Goal: Information Seeking & Learning: Learn about a topic

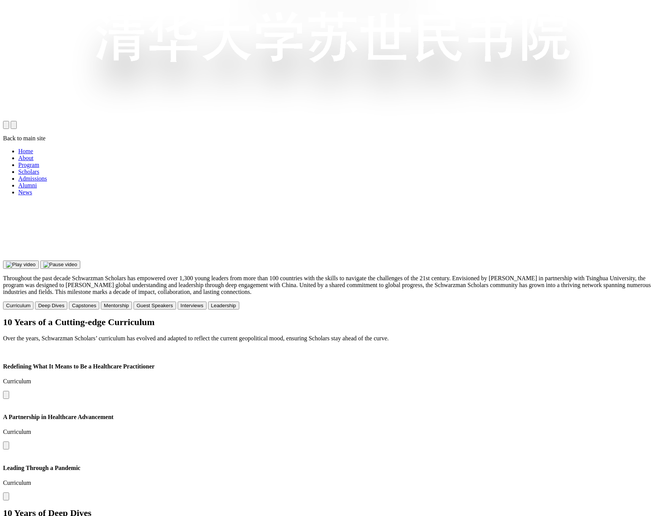
scroll to position [539, 0]
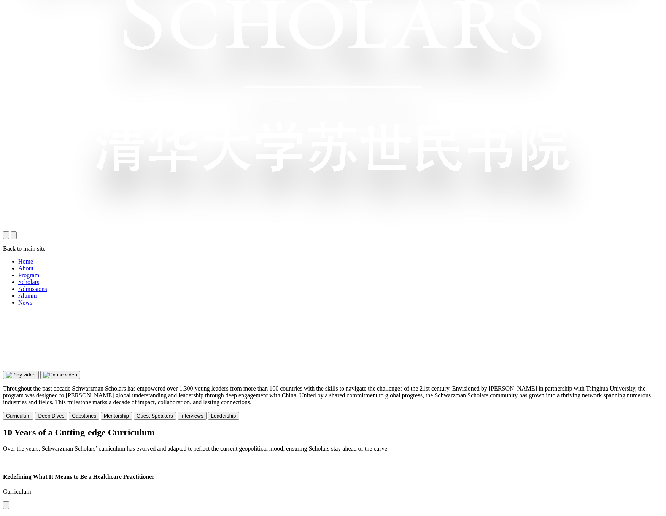
click at [583, 428] on div "10 Years of a Cutting-edge Curriculum Over the years, Schwarzman Scholars’ curr…" at bounding box center [333, 440] width 660 height 25
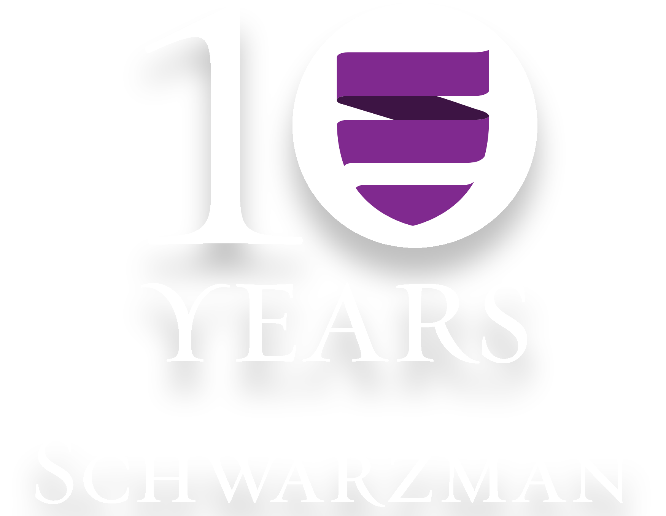
scroll to position [539, 0]
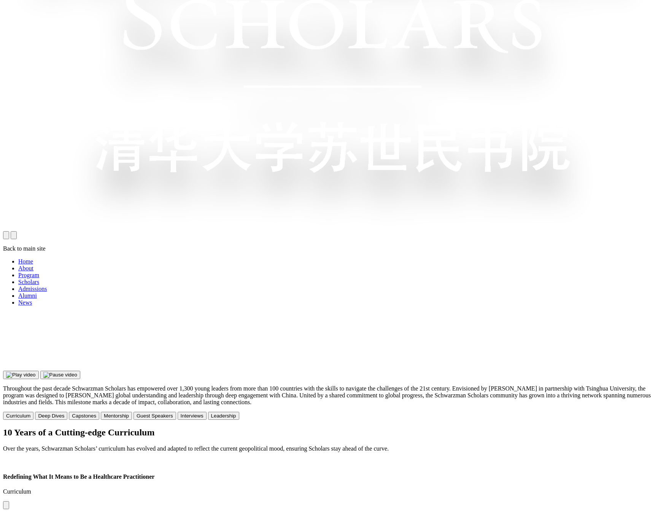
click at [639, 428] on h2 "10 Years of a Cutting-edge Curriculum" at bounding box center [333, 433] width 660 height 10
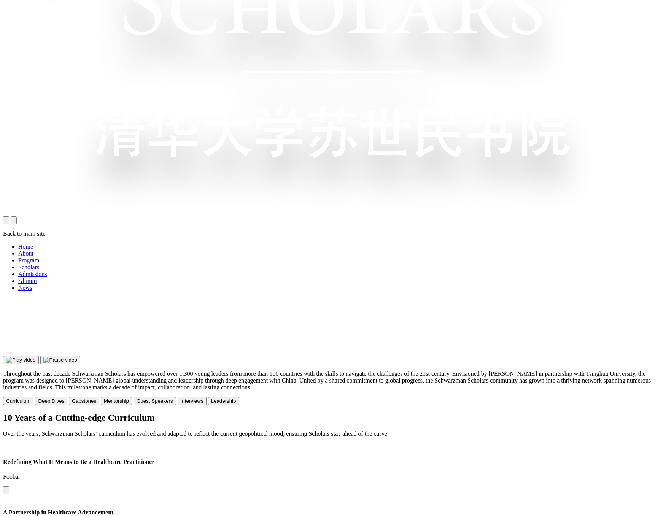
scroll to position [552, 0]
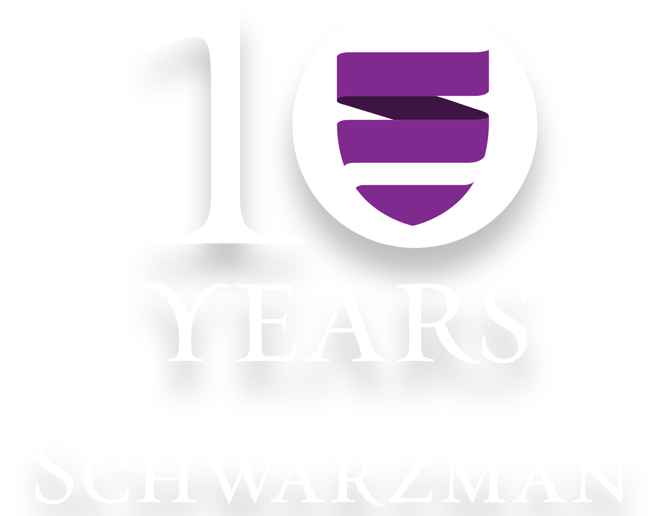
scroll to position [552, 0]
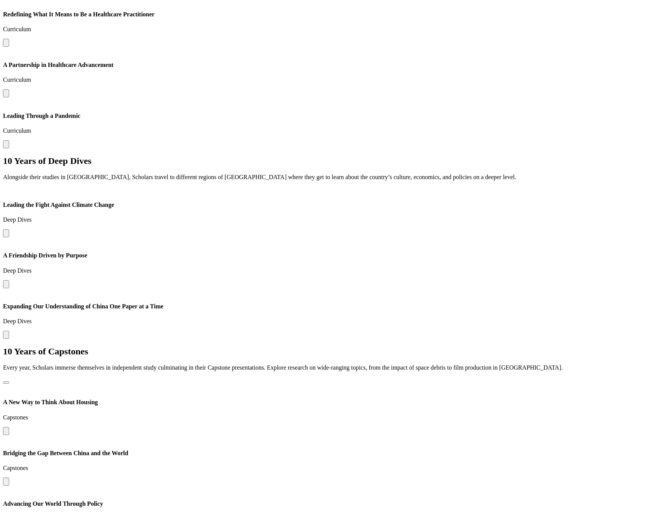
scroll to position [1055, 0]
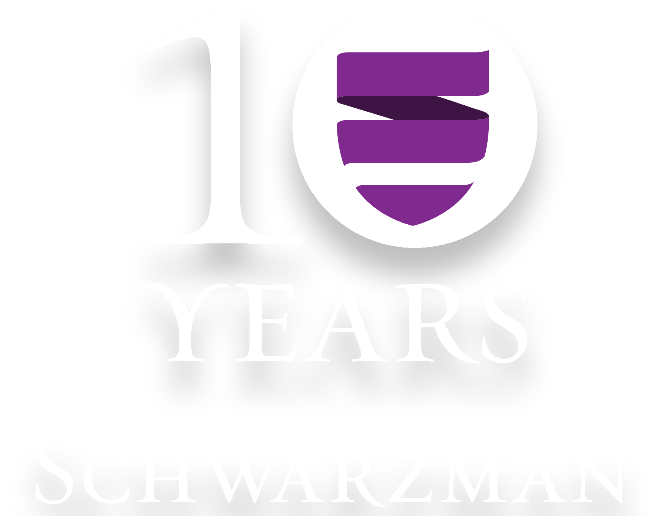
scroll to position [1055, 0]
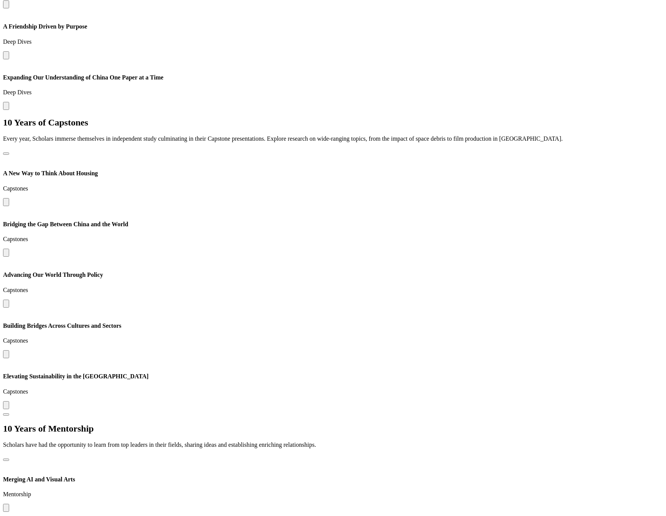
scroll to position [1055, 0]
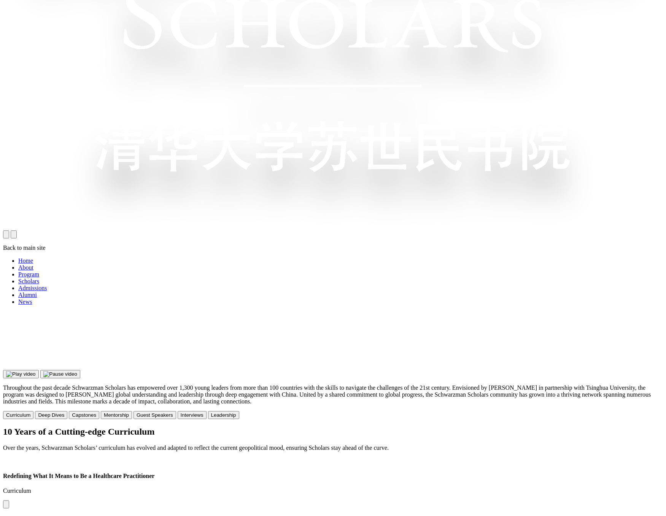
scroll to position [545, 0]
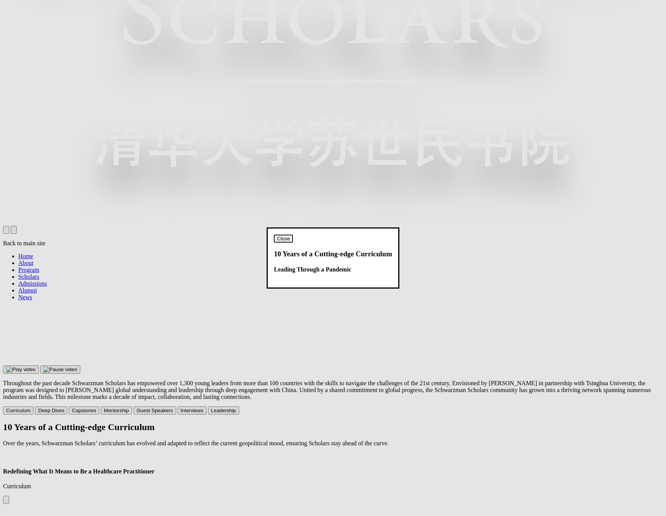
click at [293, 235] on button "Close" at bounding box center [283, 239] width 19 height 8
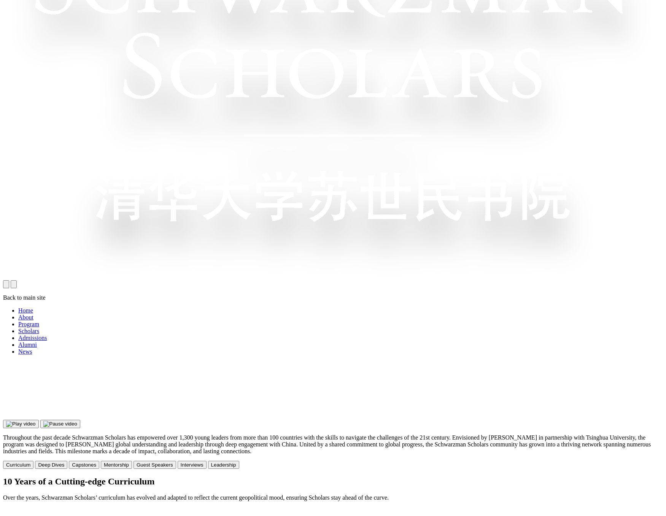
scroll to position [490, 0]
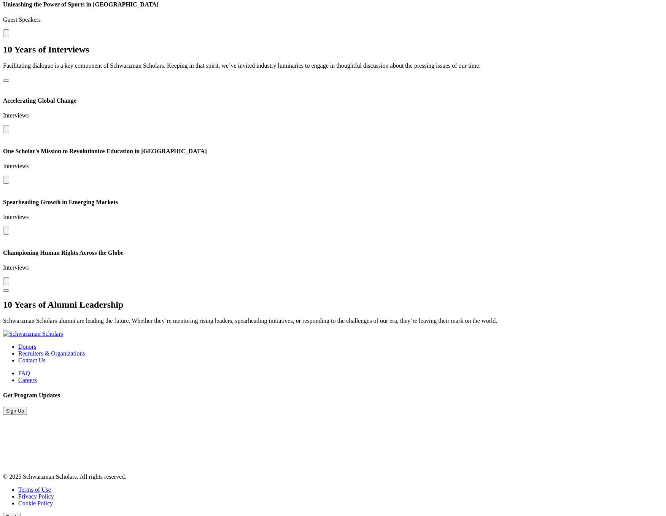
scroll to position [1969, 0]
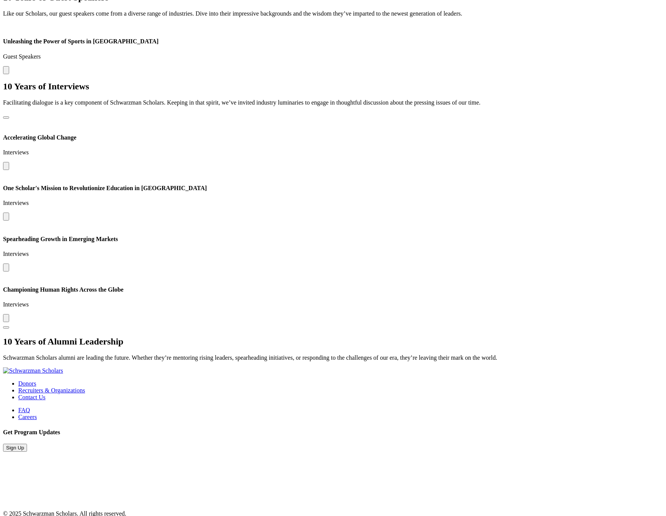
click at [330, 293] on div "10 Years of Interviews Facilitating dialogue is a key component of Schwarzman S…" at bounding box center [333, 205] width 660 height 248
click at [288, 362] on div "10 Years of Alumni Leadership Schwarzman Scholars alumni are leading the future…" at bounding box center [333, 349] width 660 height 25
drag, startPoint x: 475, startPoint y: 193, endPoint x: 369, endPoint y: 195, distance: 106.2
click at [0, 226] on img at bounding box center [0, 226] width 0 height 0
drag, startPoint x: 389, startPoint y: 196, endPoint x: 190, endPoint y: 196, distance: 198.3
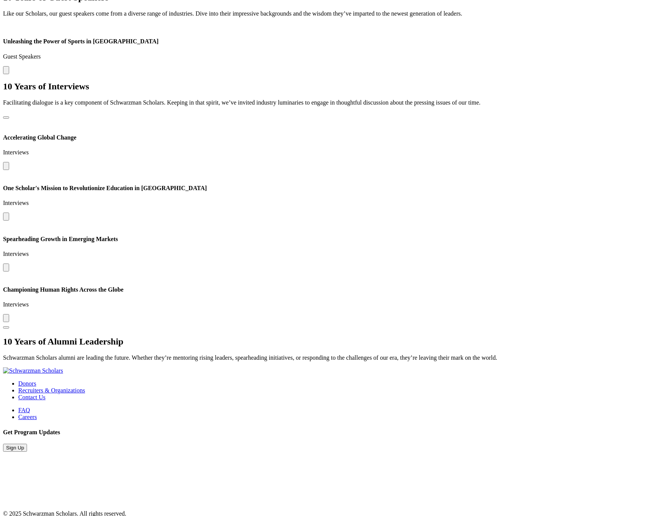
drag, startPoint x: 343, startPoint y: 146, endPoint x: 268, endPoint y: 151, distance: 75.2
click at [3, 226] on img at bounding box center [3, 226] width 0 height 0
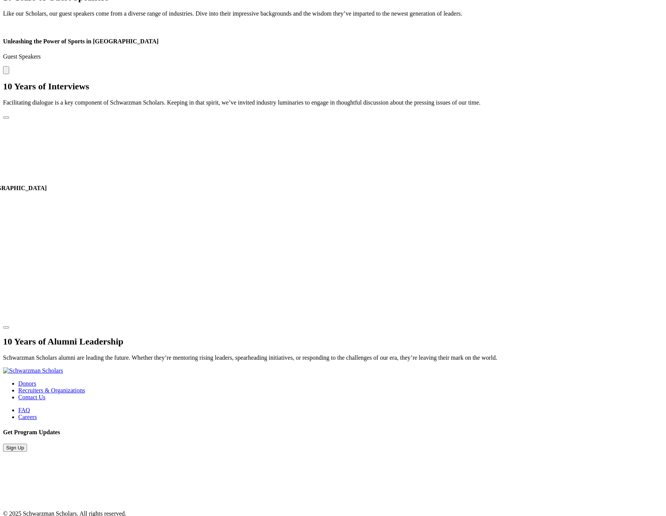
drag, startPoint x: 462, startPoint y: 146, endPoint x: 437, endPoint y: 146, distance: 25.5
drag, startPoint x: 606, startPoint y: 148, endPoint x: 396, endPoint y: 148, distance: 210.1
drag, startPoint x: 351, startPoint y: 153, endPoint x: 669, endPoint y: 154, distance: 318.2
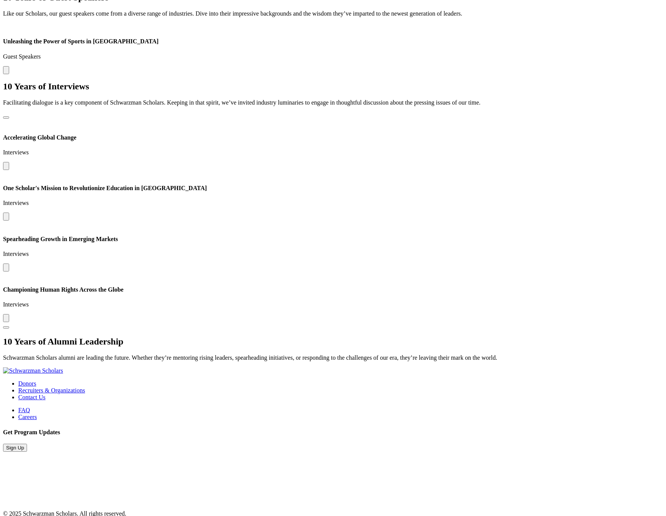
drag, startPoint x: 605, startPoint y: 155, endPoint x: 624, endPoint y: 155, distance: 18.6
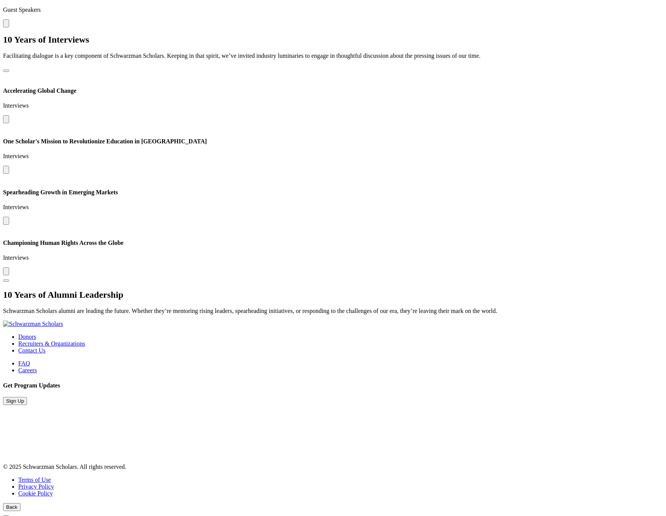
scroll to position [2016, 0]
click at [325, 308] on p "Schwarzman Scholars alumni are leading the future. Whether they’re mentoring ri…" at bounding box center [333, 311] width 660 height 7
click at [207, 314] on div "10 Years of Alumni Leadership Schwarzman Scholars alumni are leading the future…" at bounding box center [333, 302] width 660 height 25
click at [147, 310] on div "10 Years of Alumni Leadership Schwarzman Scholars alumni are leading the future…" at bounding box center [333, 302] width 660 height 25
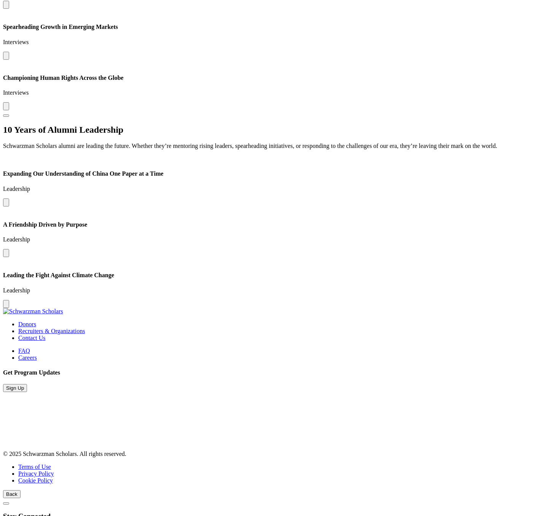
scroll to position [2126, 0]
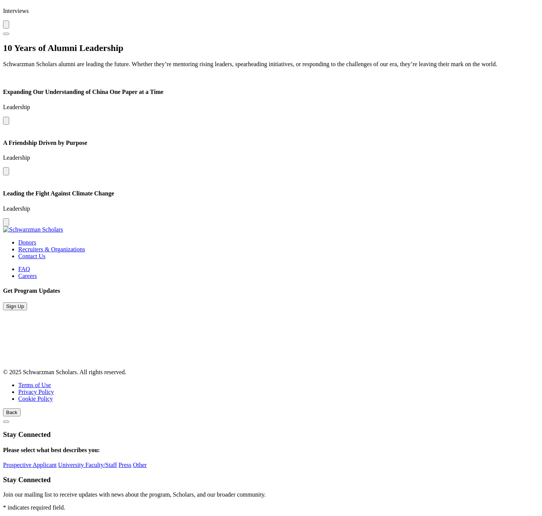
click at [9, 175] on button at bounding box center [6, 171] width 6 height 8
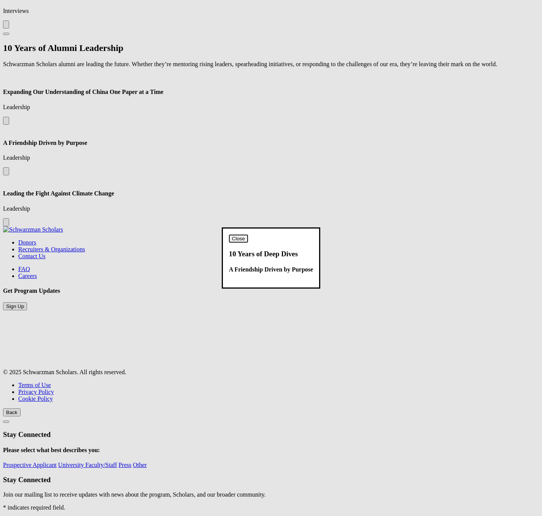
click at [248, 235] on button "Close" at bounding box center [238, 239] width 19 height 8
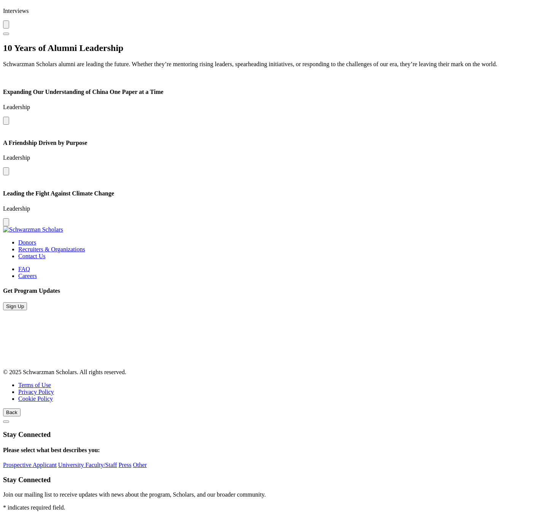
click at [77, 68] on div "10 Years of Alumni Leadership Schwarzman Scholars alumni are leading the future…" at bounding box center [271, 55] width 536 height 25
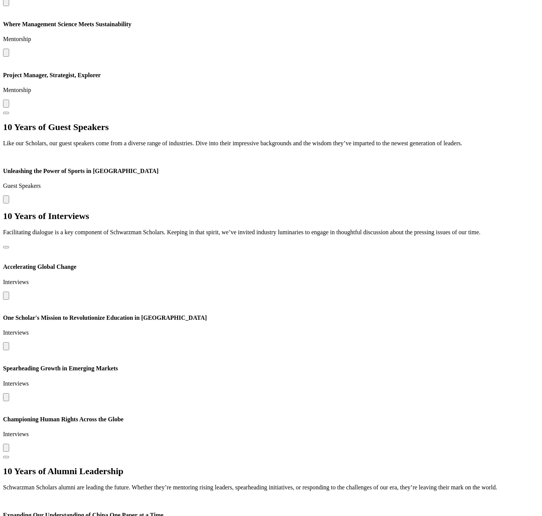
scroll to position [2143, 0]
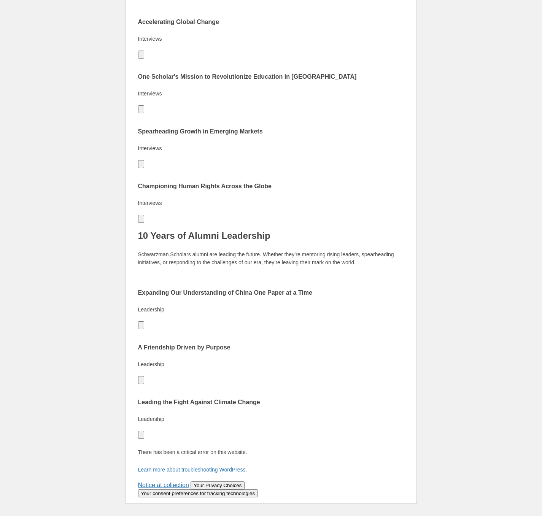
scroll to position [5123, 0]
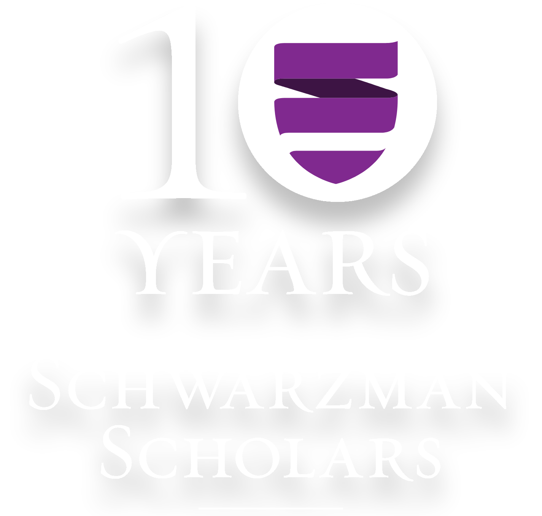
scroll to position [2143, 0]
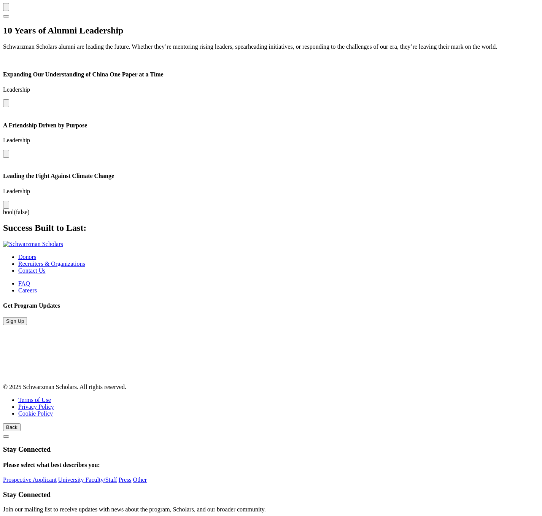
click at [174, 233] on h2 "Success Built to Last:" at bounding box center [271, 228] width 536 height 10
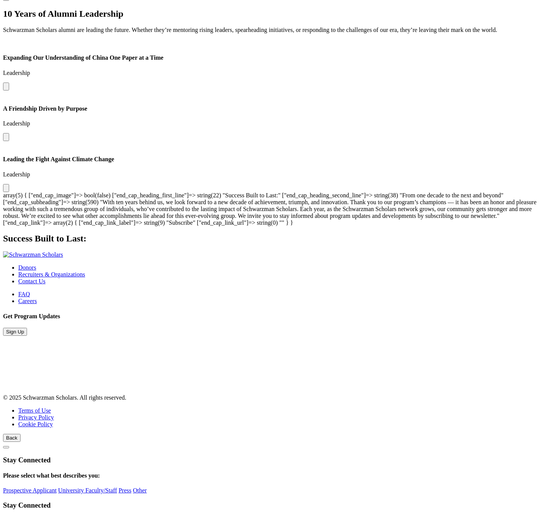
scroll to position [2171, 0]
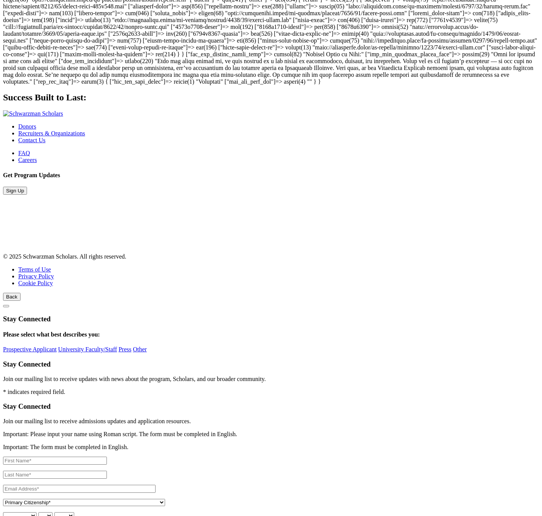
scroll to position [2430, 0]
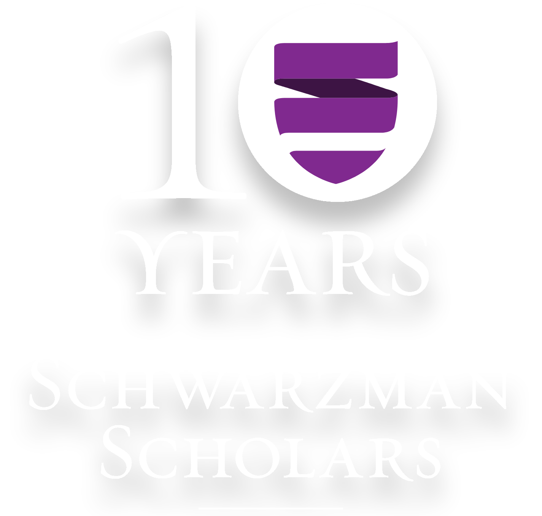
scroll to position [2318, 0]
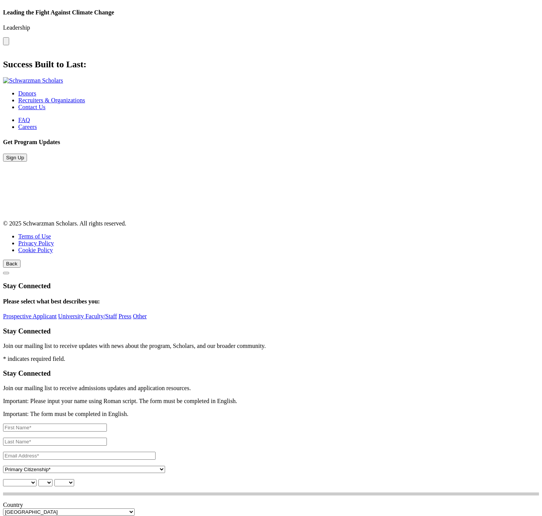
scroll to position [2318, 0]
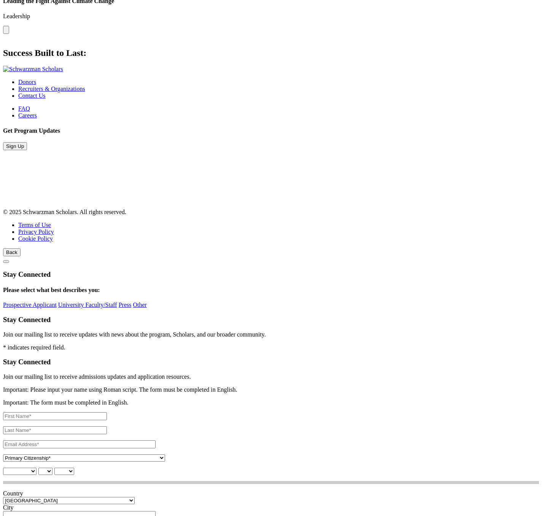
drag, startPoint x: 309, startPoint y: 280, endPoint x: 268, endPoint y: 227, distance: 67.4
click at [309, 41] on div at bounding box center [271, 37] width 536 height 7
click at [387, 41] on div at bounding box center [271, 37] width 536 height 7
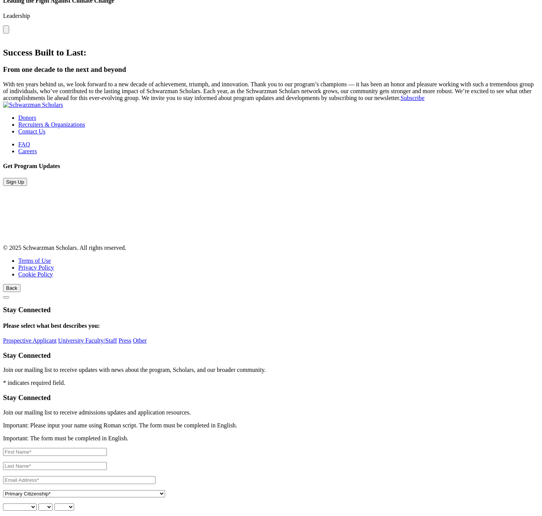
scroll to position [2347, 0]
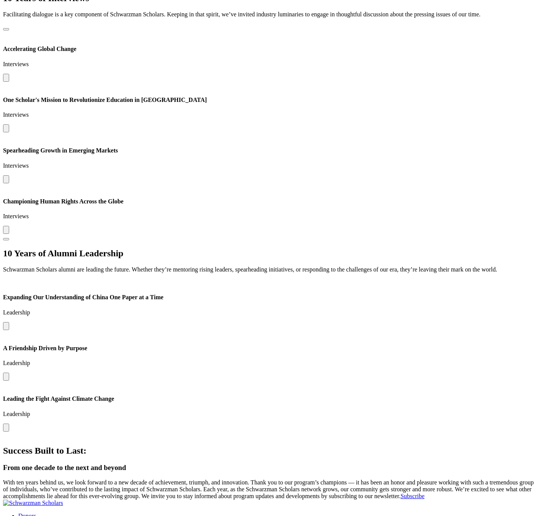
scroll to position [2347, 0]
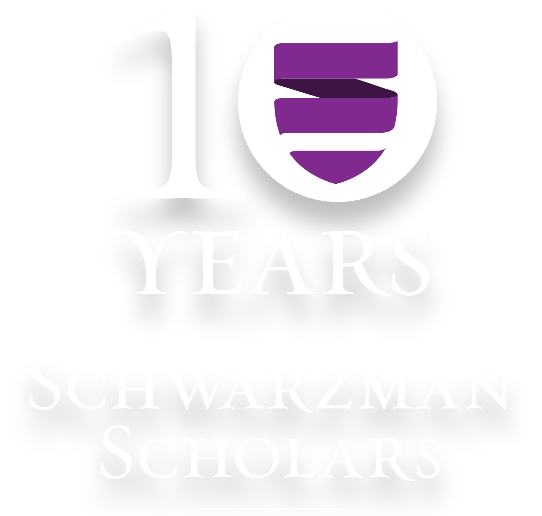
scroll to position [2347, 0]
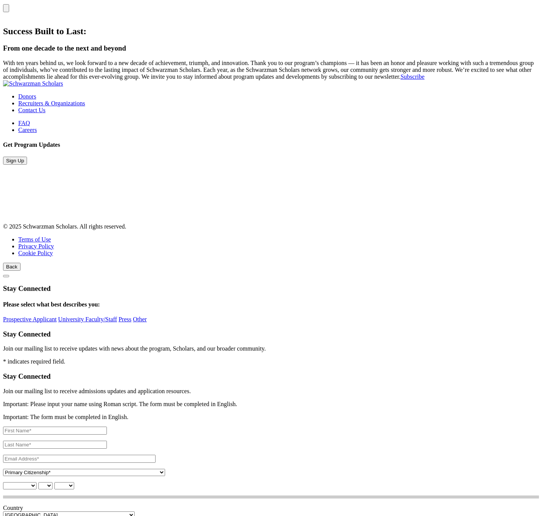
scroll to position [2334, 0]
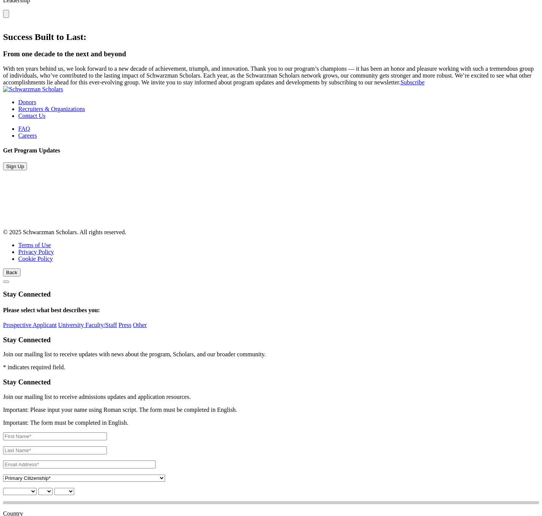
scroll to position [2366, 0]
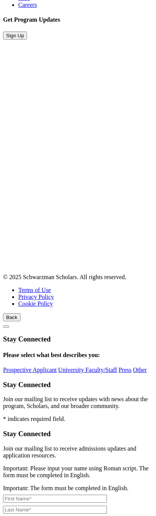
scroll to position [2266, 0]
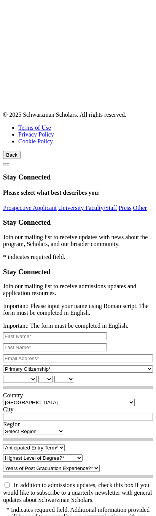
scroll to position [2468, 0]
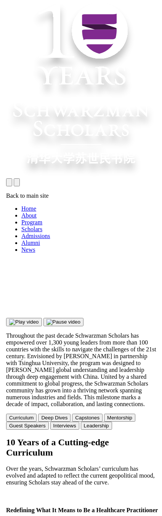
scroll to position [2468, 0]
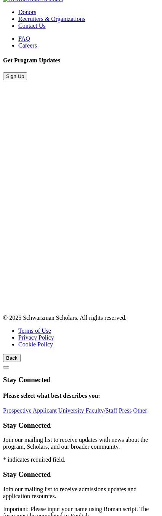
scroll to position [2468, 0]
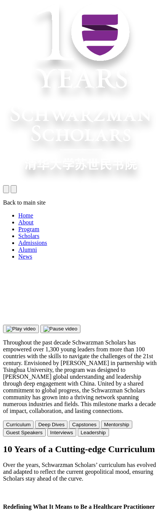
scroll to position [2468, 0]
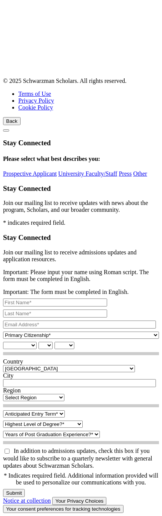
scroll to position [2545, 0]
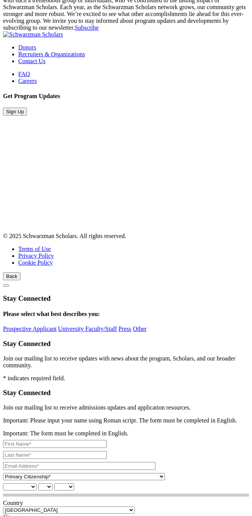
scroll to position [2210, 0]
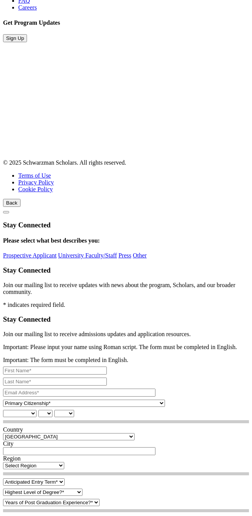
scroll to position [2309, 0]
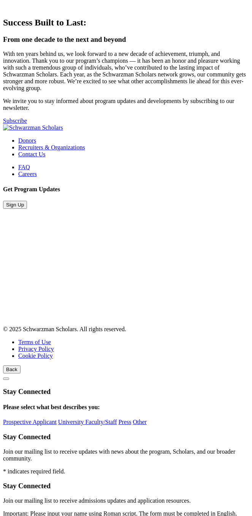
scroll to position [2309, 0]
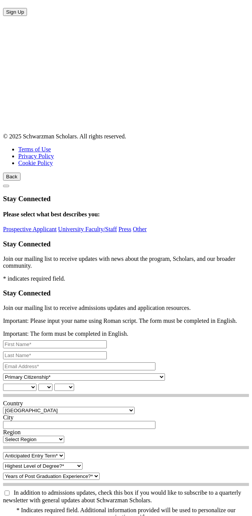
scroll to position [2351, 0]
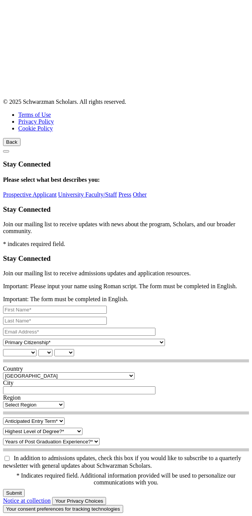
scroll to position [2351, 0]
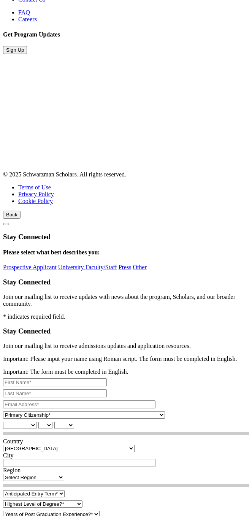
scroll to position [2307, 0]
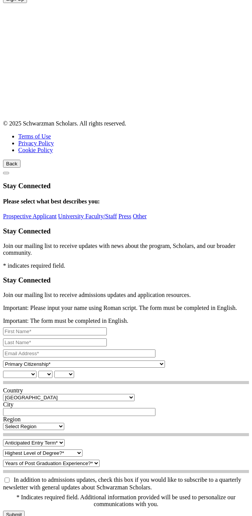
scroll to position [2349, 0]
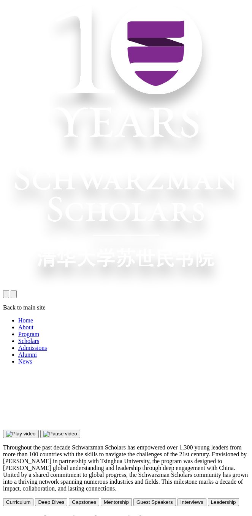
scroll to position [2349, 0]
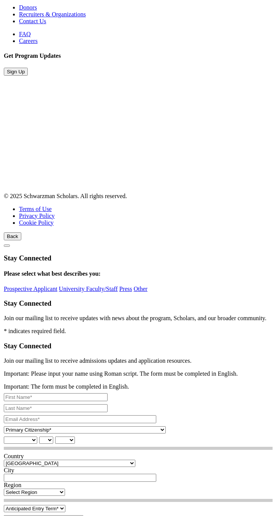
scroll to position [2275, 0]
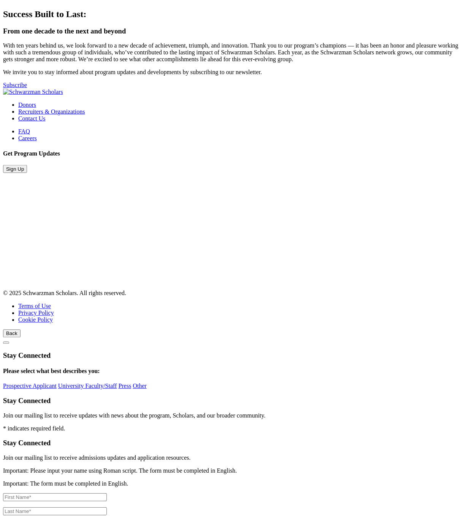
scroll to position [2337, 0]
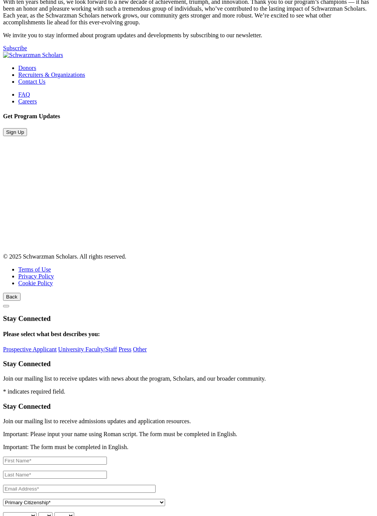
scroll to position [2269, 0]
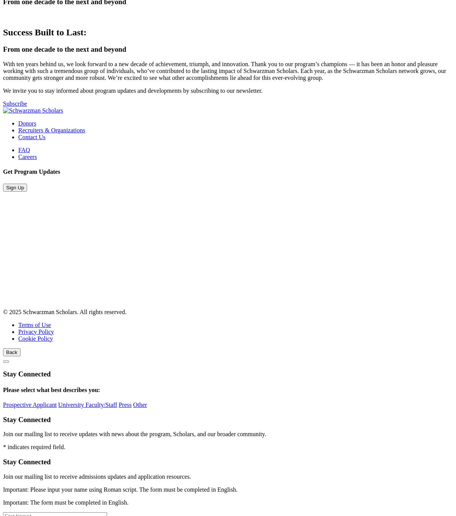
scroll to position [2293, 0]
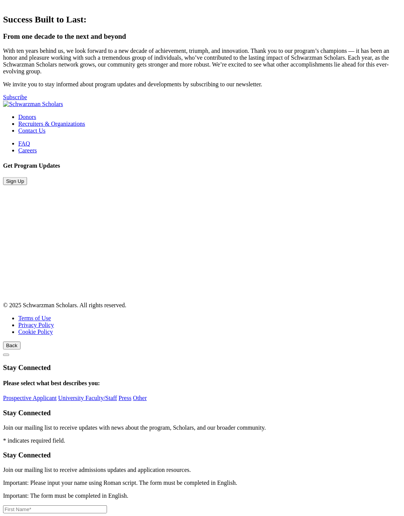
scroll to position [2267, 0]
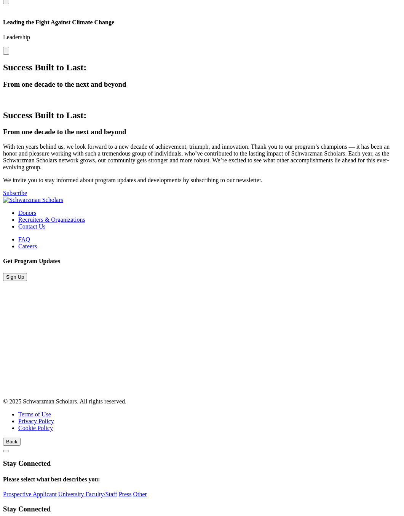
scroll to position [2267, 0]
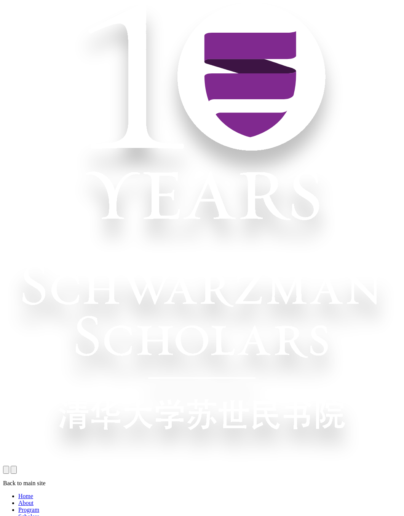
scroll to position [2267, 0]
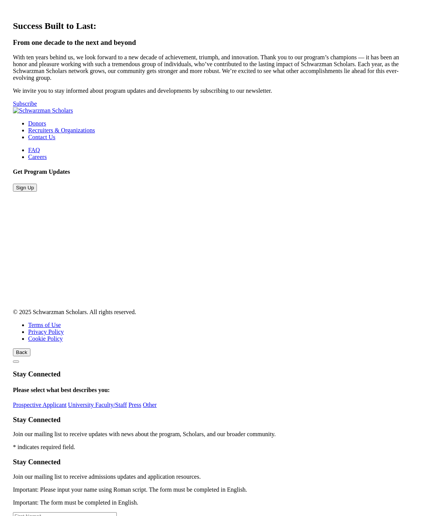
scroll to position [2271, 0]
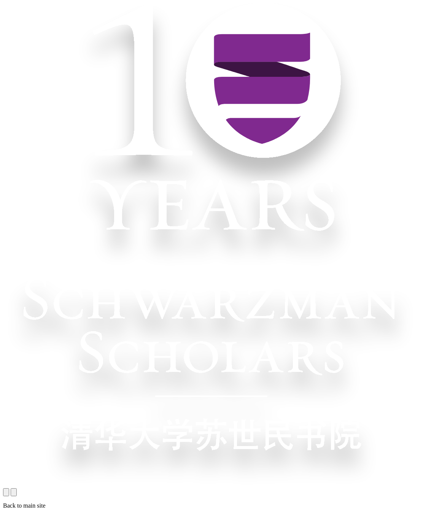
scroll to position [2271, 0]
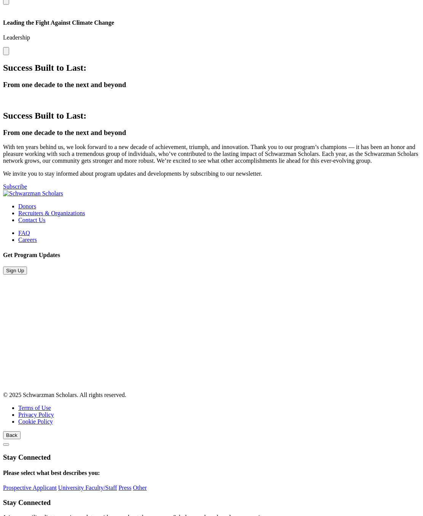
scroll to position [2271, 0]
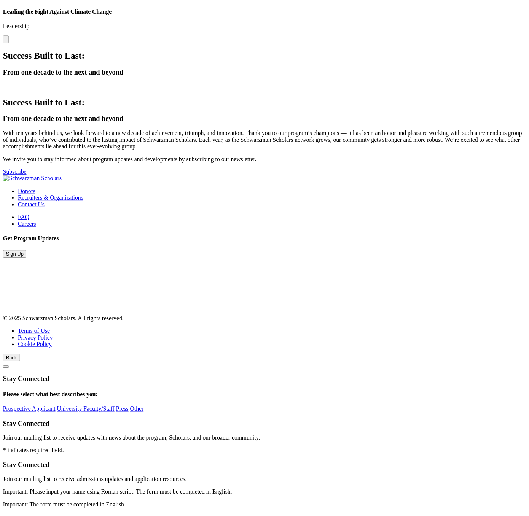
scroll to position [2305, 0]
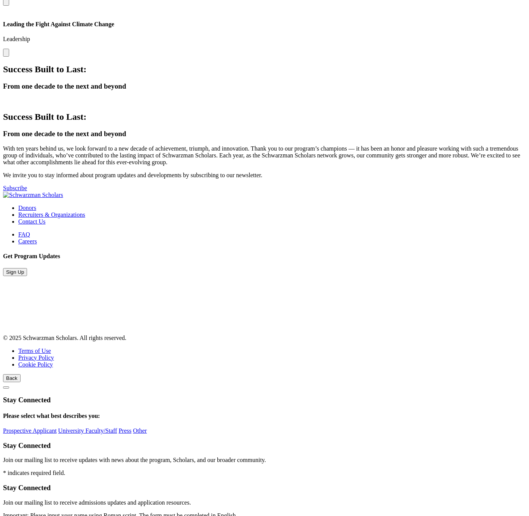
scroll to position [2305, 0]
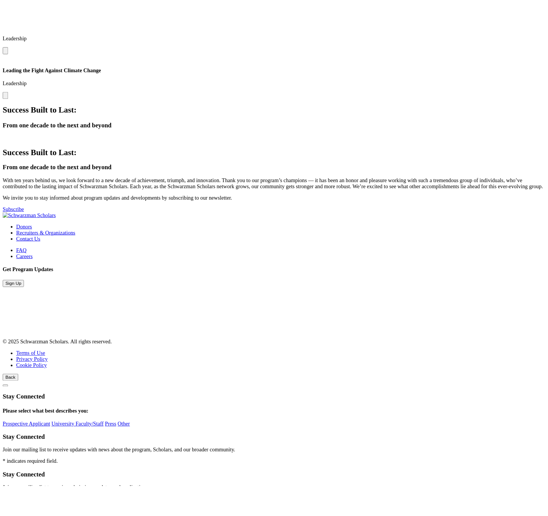
scroll to position [2316, 0]
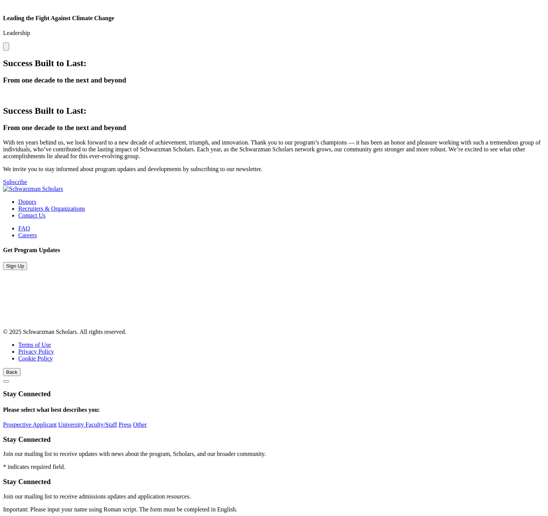
scroll to position [2316, 0]
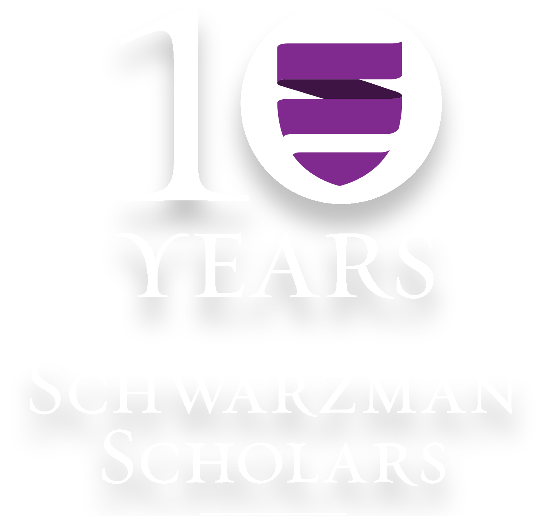
scroll to position [2316, 0]
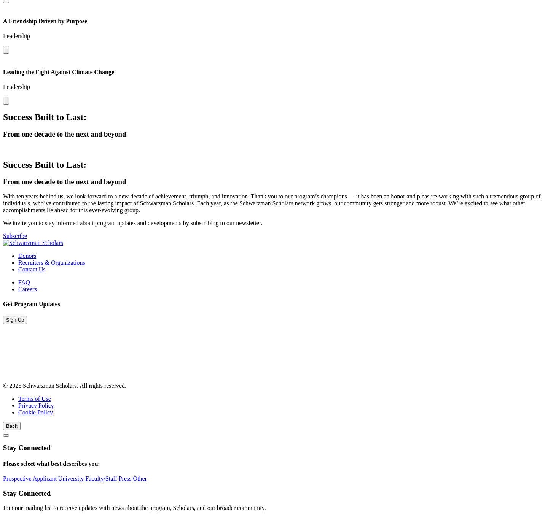
scroll to position [2316, 0]
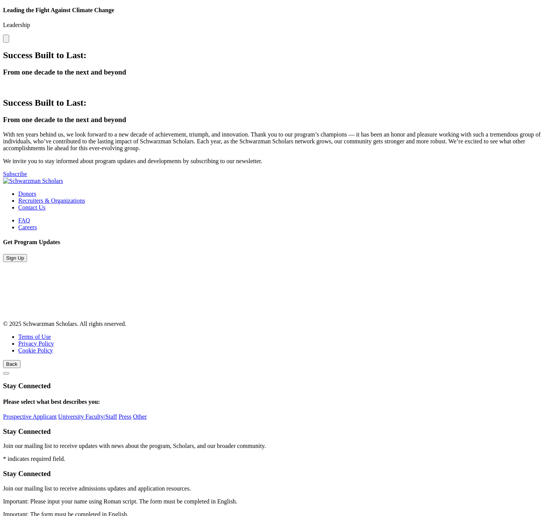
click at [451, 178] on div "Success Built to Last: From one decade to the next and beyond With ten years be…" at bounding box center [274, 138] width 542 height 80
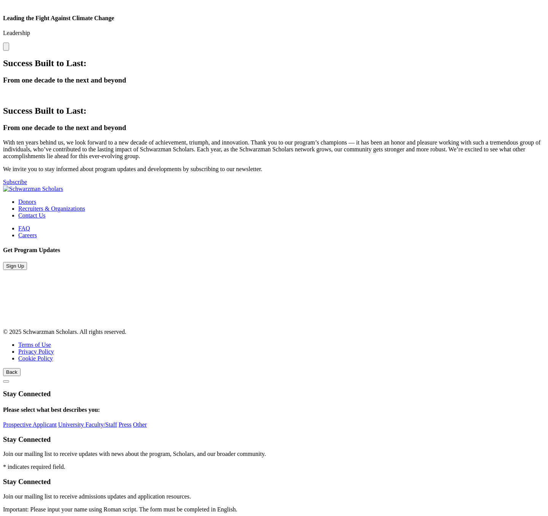
scroll to position [2316, 0]
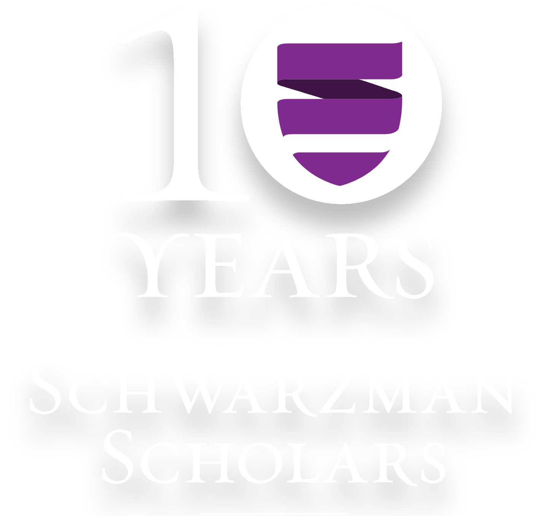
scroll to position [2316, 0]
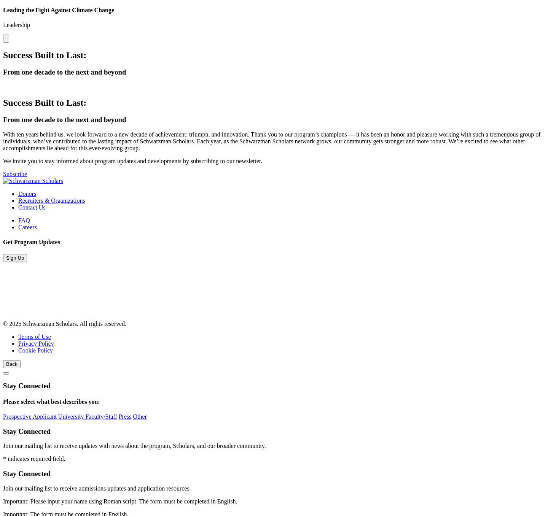
click at [354, 178] on section "Success Built to Last: From one decade to the next and beyond Success Built to …" at bounding box center [274, 113] width 542 height 127
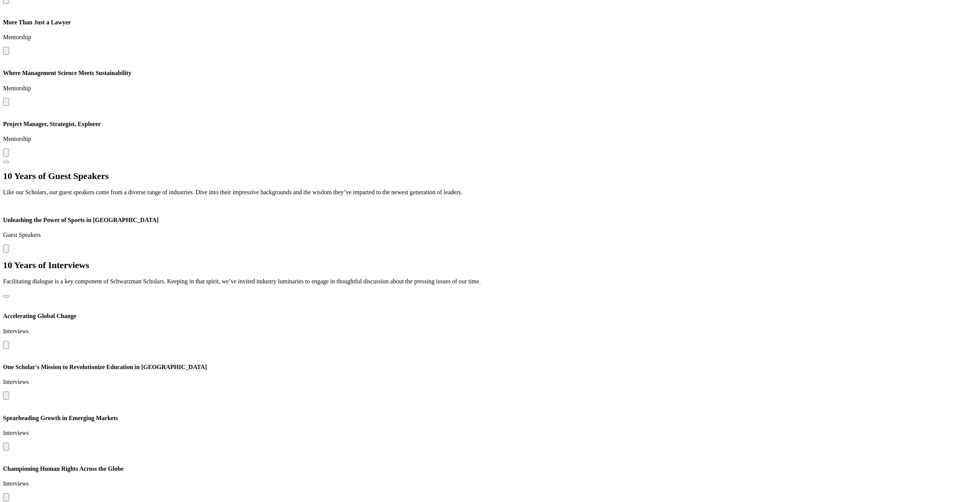
scroll to position [2197, 0]
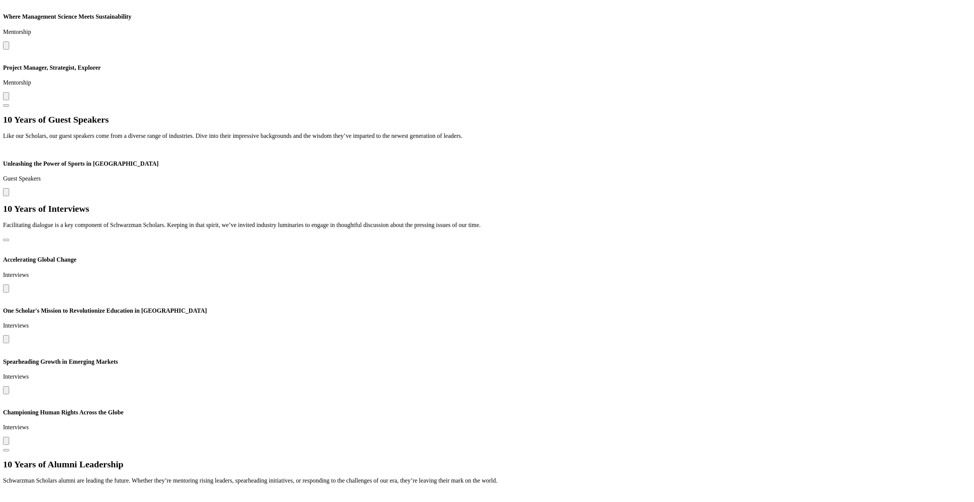
click at [9, 386] on button at bounding box center [6, 390] width 6 height 8
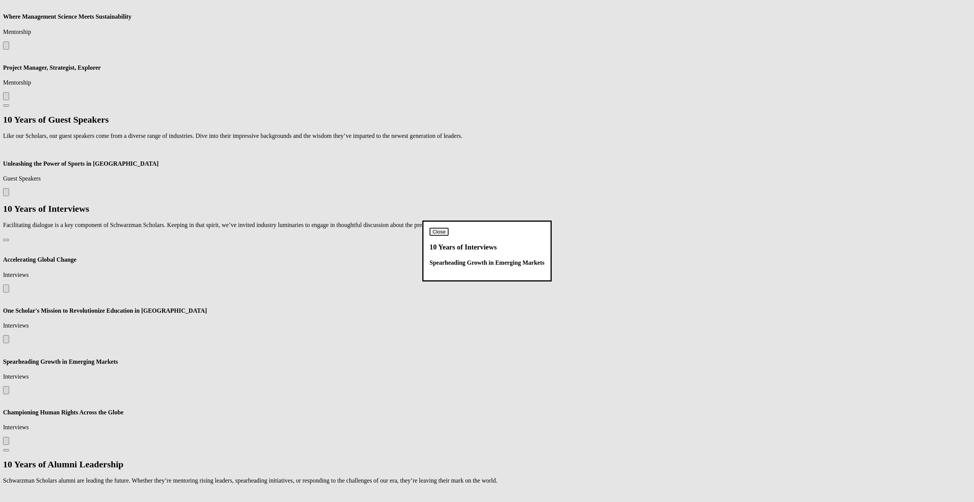
click at [449, 228] on button "Close" at bounding box center [439, 232] width 19 height 8
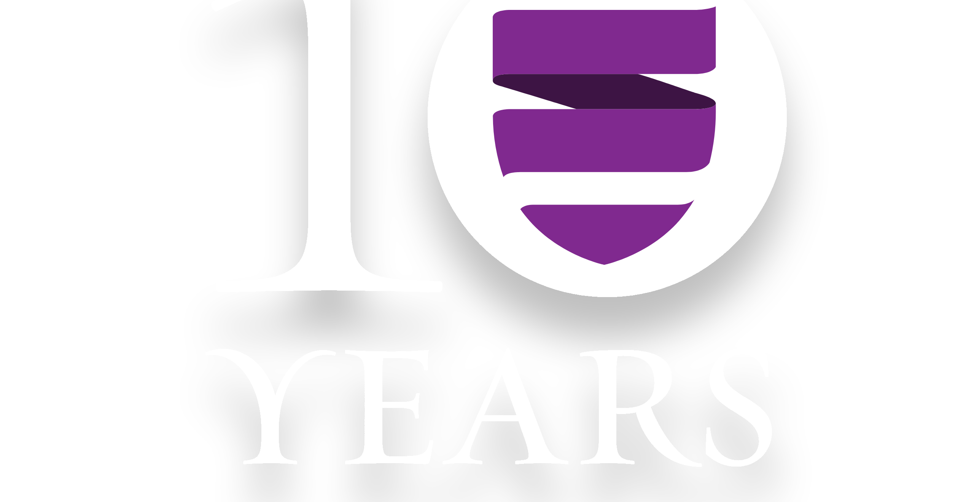
scroll to position [63, 0]
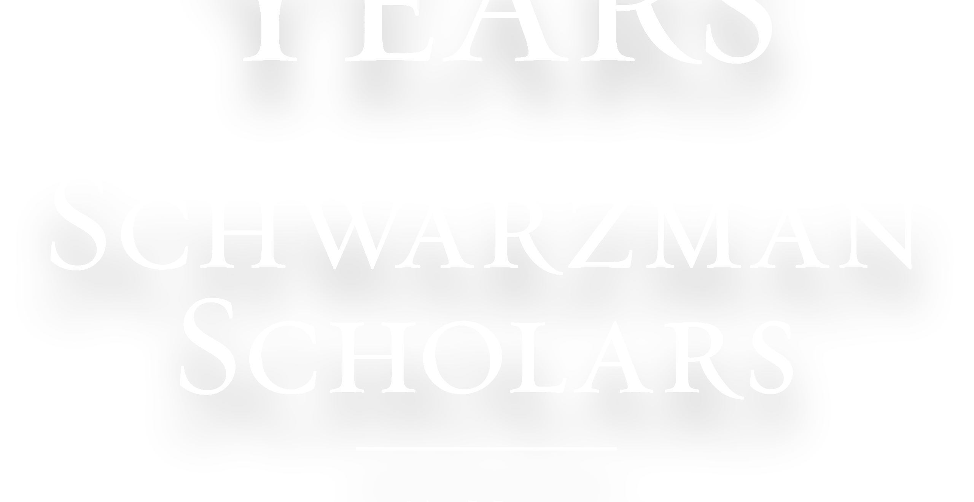
scroll to position [287, 0]
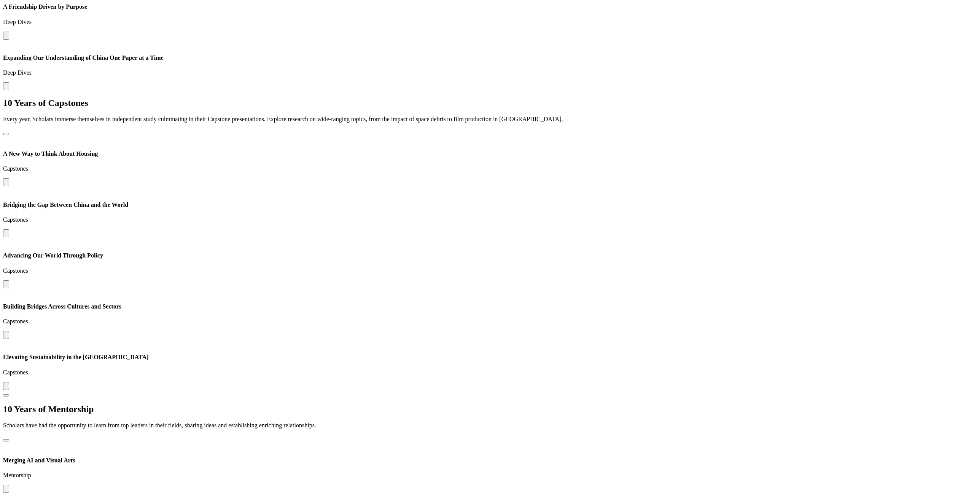
scroll to position [1625, 0]
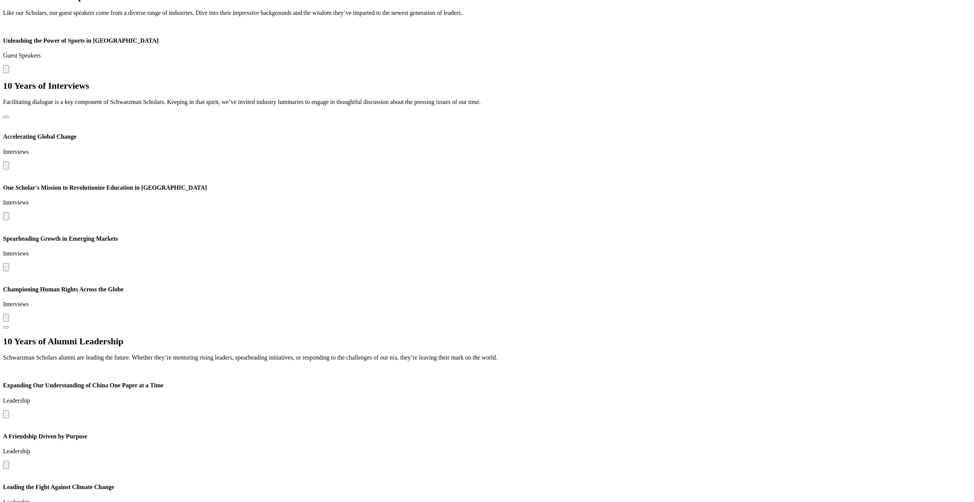
scroll to position [2341, 0]
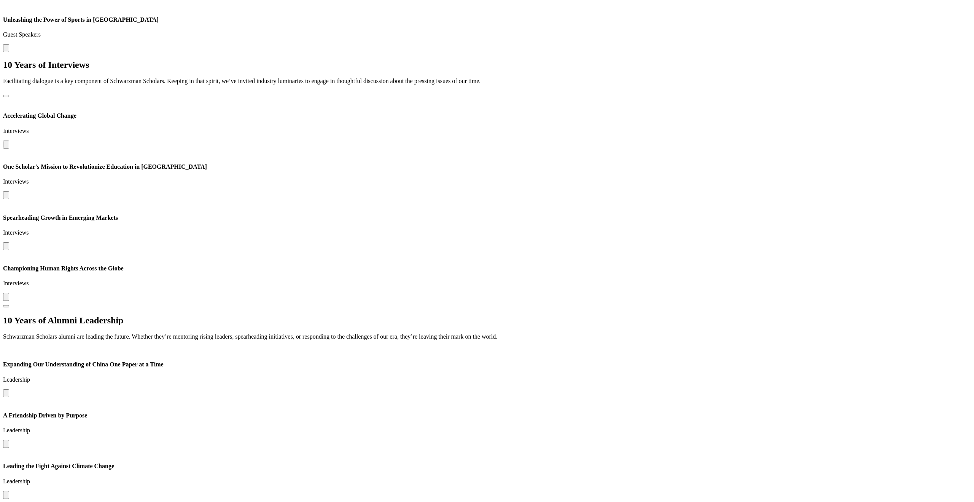
click at [223, 315] on div "10 Years of Alumni Leadership Schwarzman Scholars alumni are leading the future…" at bounding box center [487, 327] width 968 height 25
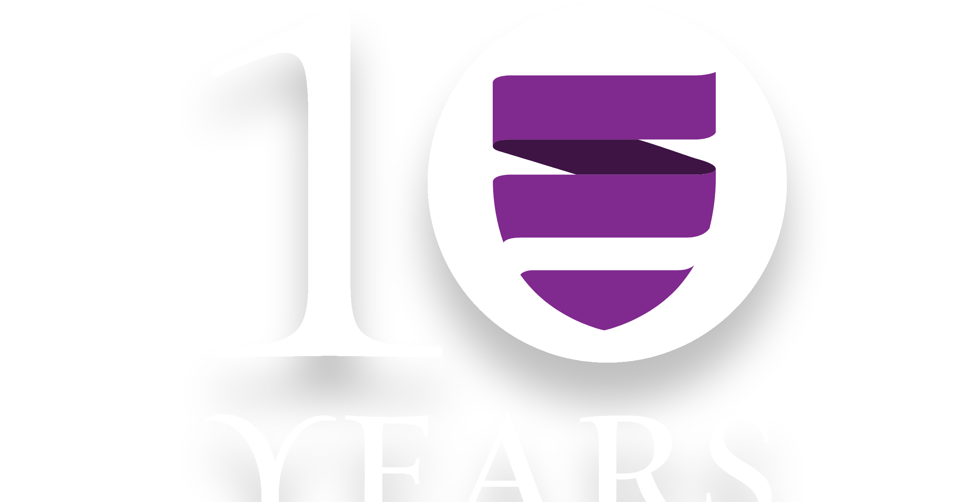
scroll to position [2341, 0]
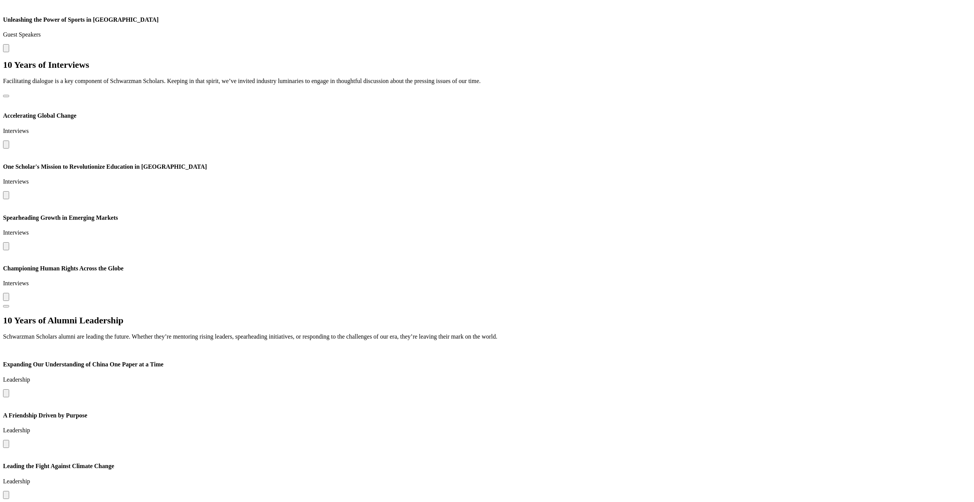
click at [9, 440] on button at bounding box center [6, 444] width 6 height 8
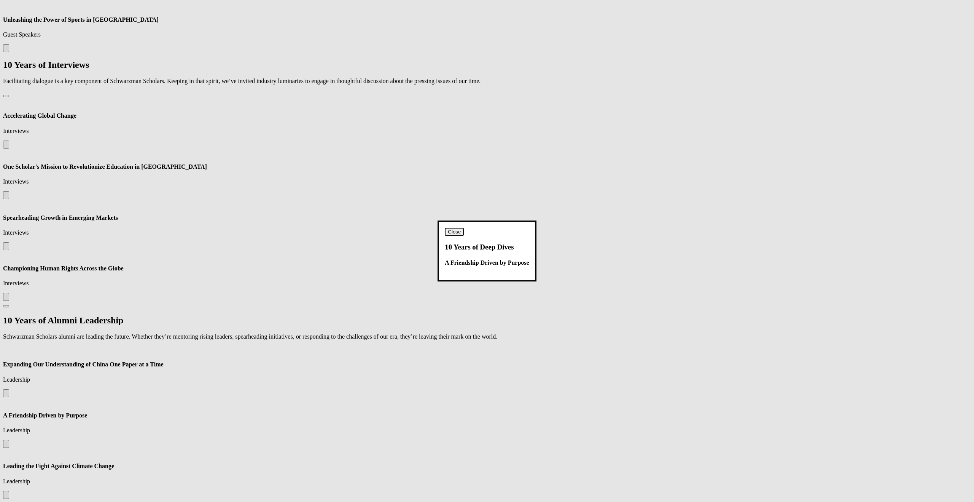
click at [464, 228] on button "Close" at bounding box center [454, 232] width 19 height 8
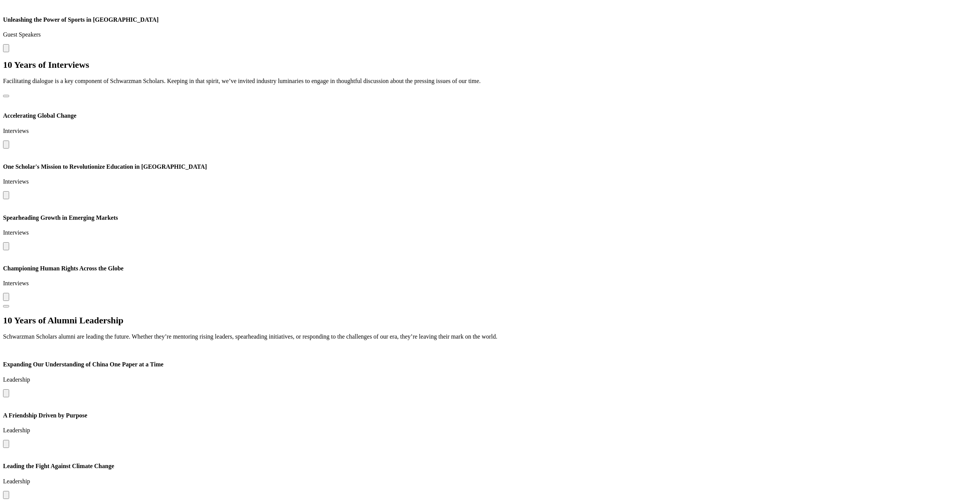
click at [9, 440] on button at bounding box center [6, 444] width 6 height 8
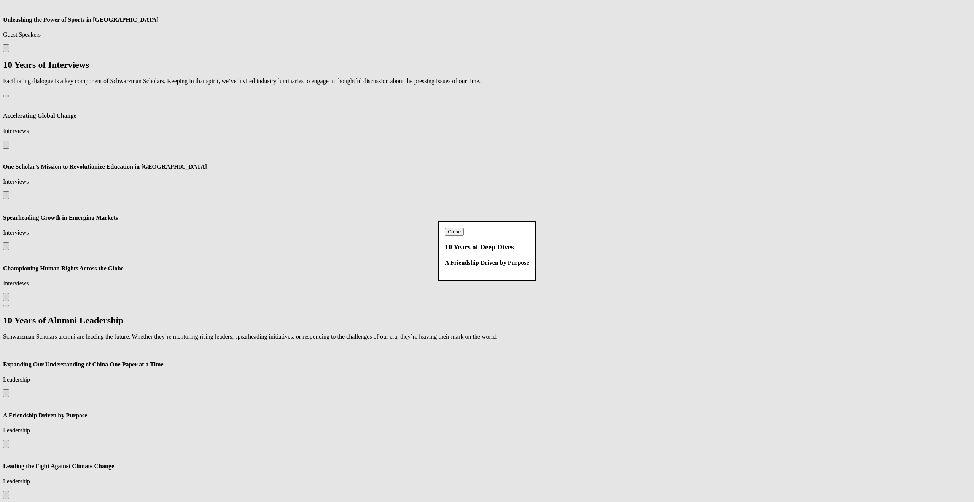
click at [464, 228] on button "Close" at bounding box center [454, 232] width 19 height 8
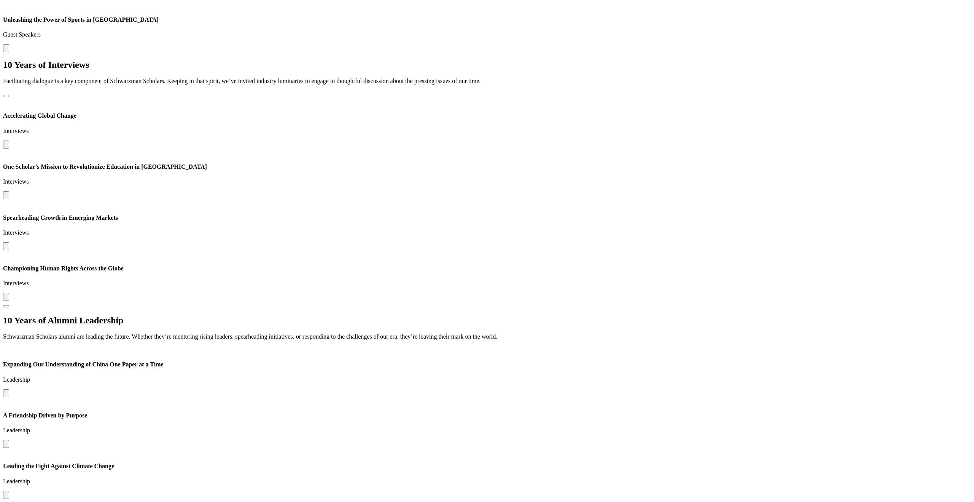
click at [9, 491] on button at bounding box center [6, 495] width 6 height 8
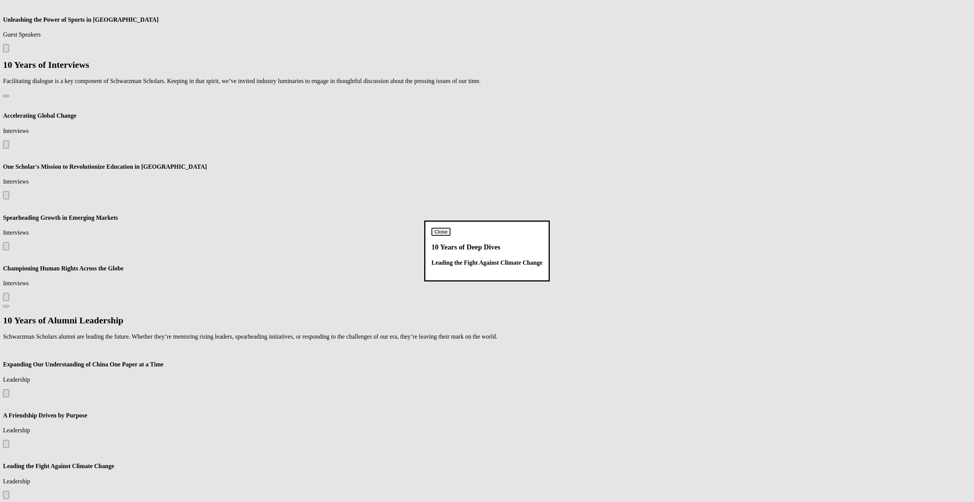
click at [451, 228] on button "Close" at bounding box center [441, 232] width 19 height 8
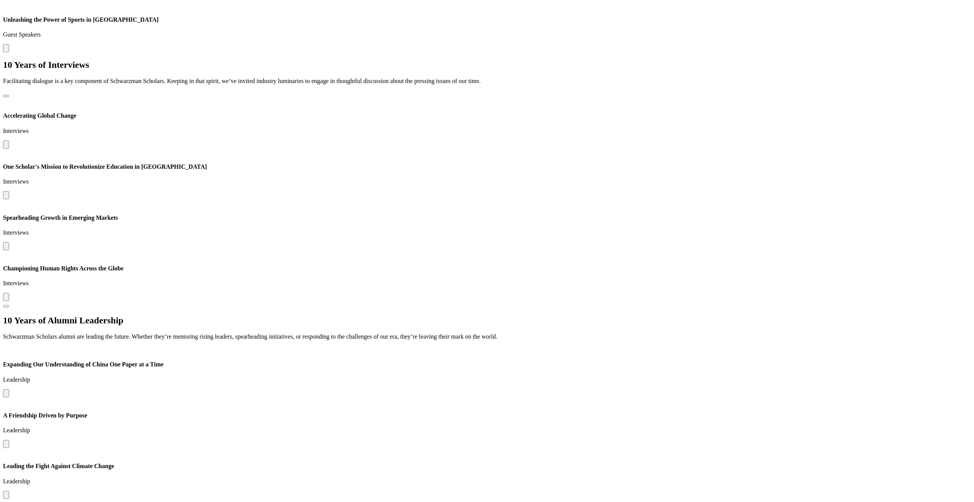
click at [303, 315] on div "10 Years of Alumni Leadership Schwarzman Scholars alumni are leading the future…" at bounding box center [487, 327] width 968 height 25
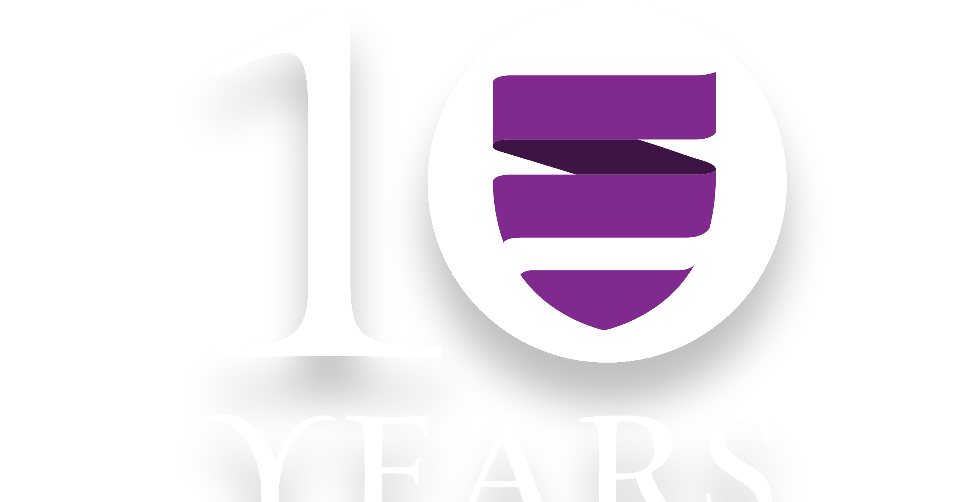
scroll to position [2341, 0]
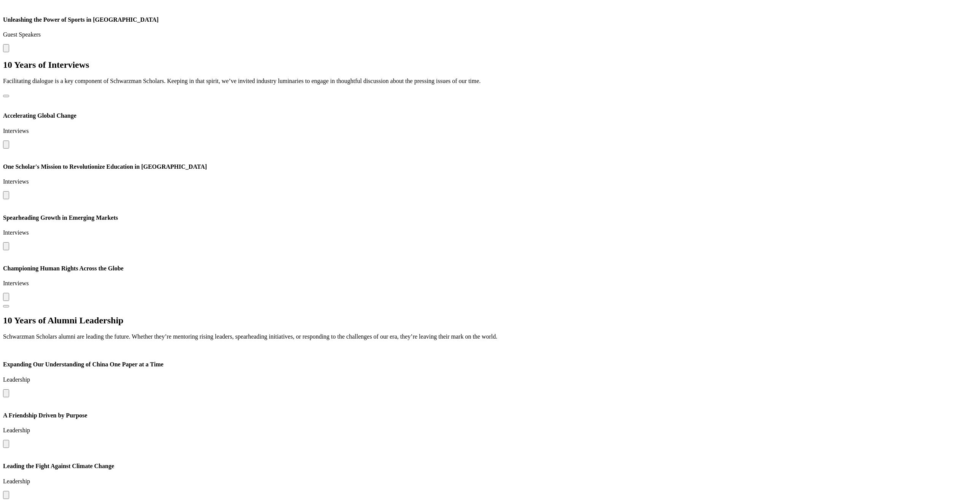
click at [9, 440] on button at bounding box center [6, 444] width 6 height 8
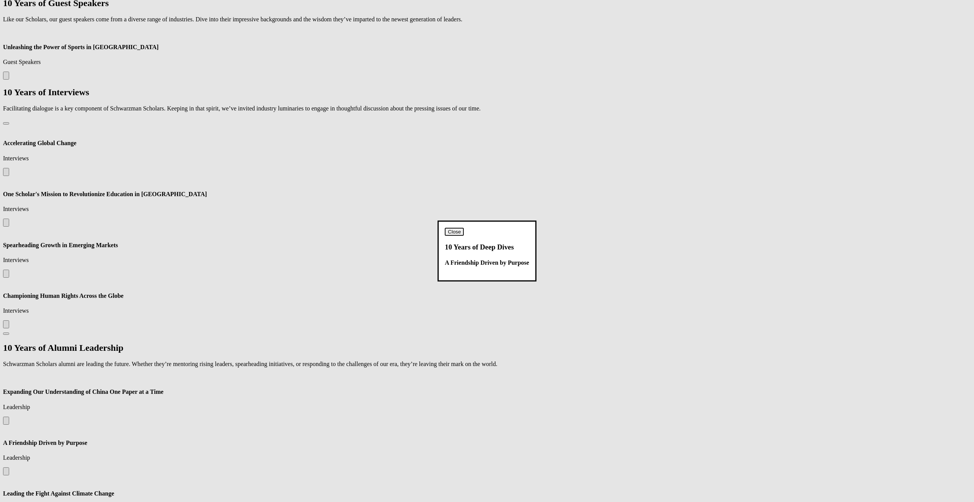
scroll to position [2350, 0]
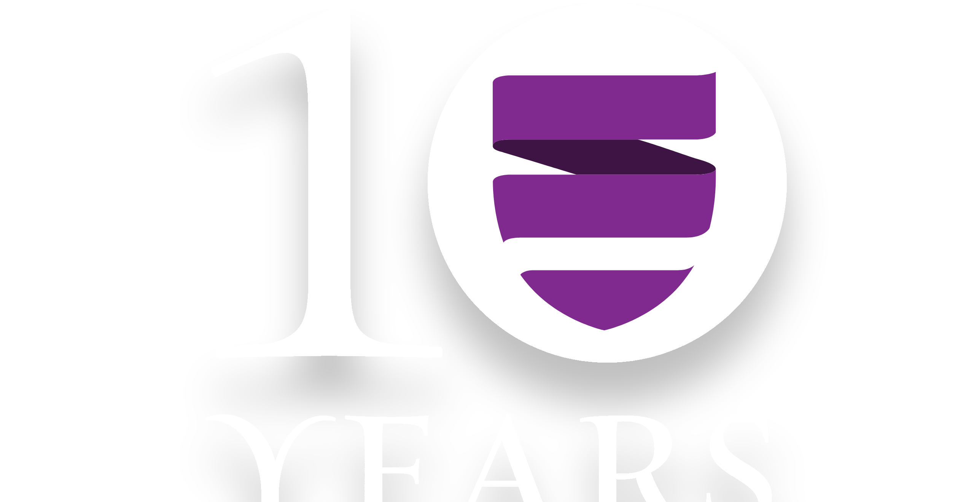
scroll to position [2350, 0]
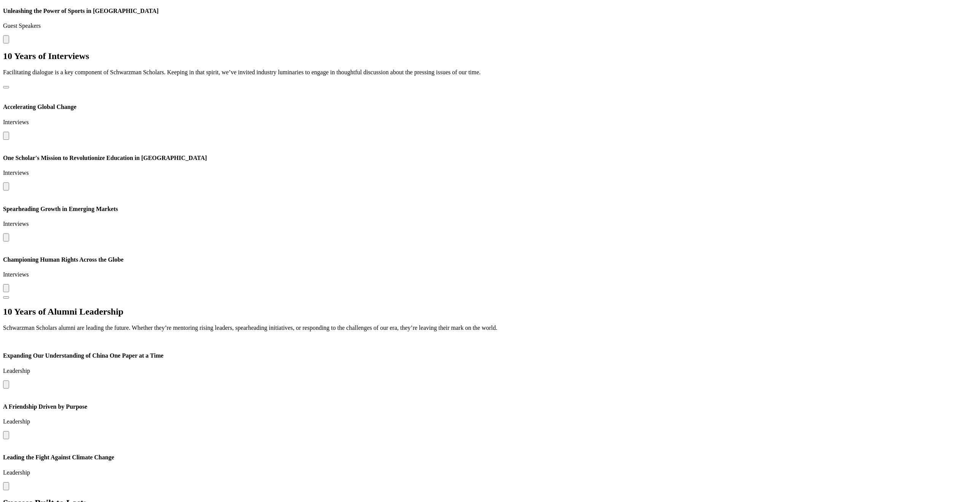
click at [9, 431] on button at bounding box center [6, 435] width 6 height 8
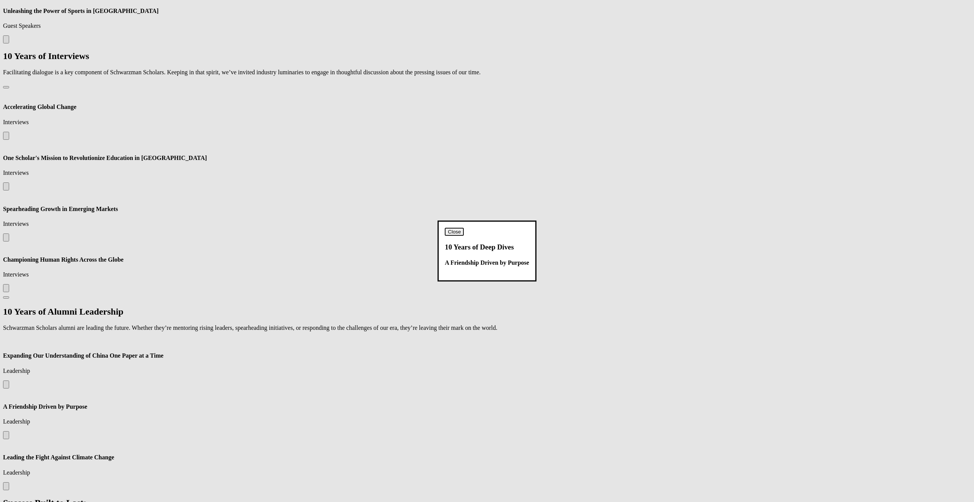
click at [464, 228] on button "Close" at bounding box center [454, 232] width 19 height 8
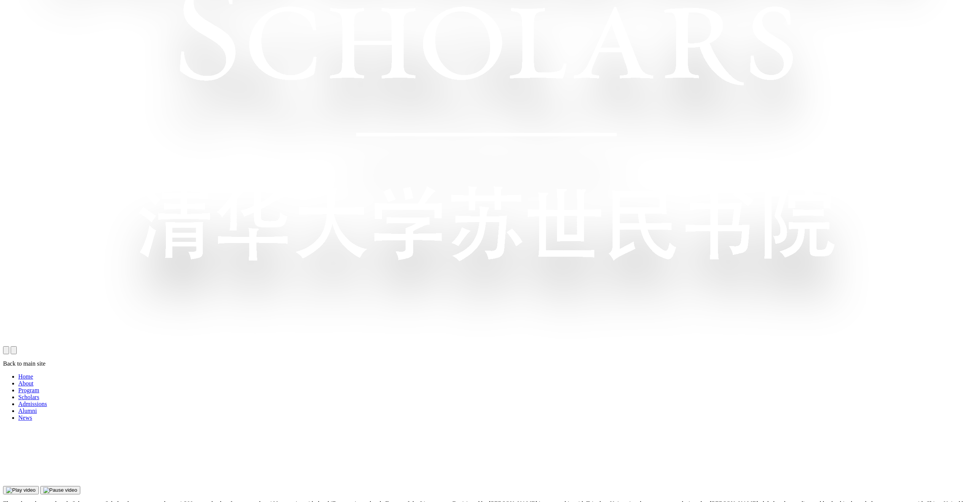
scroll to position [781, 0]
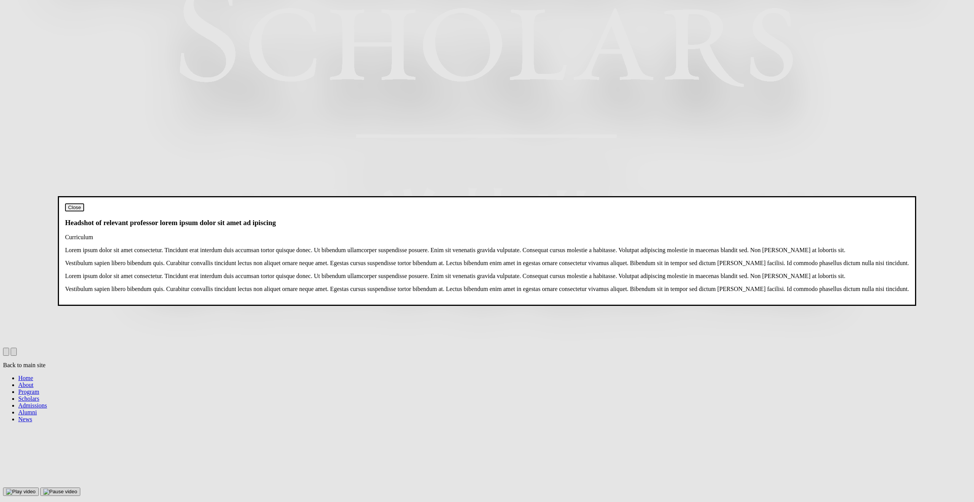
click at [173, 239] on dialog "Close Headshot of relevant professor lorem ipsum dolor sit amet ad ipiscing Cur…" at bounding box center [487, 251] width 859 height 110
click at [172, 276] on dialog "Close Headshot of relevant professor lorem ipsum dolor sit amet ad ipiscing Cur…" at bounding box center [487, 251] width 859 height 110
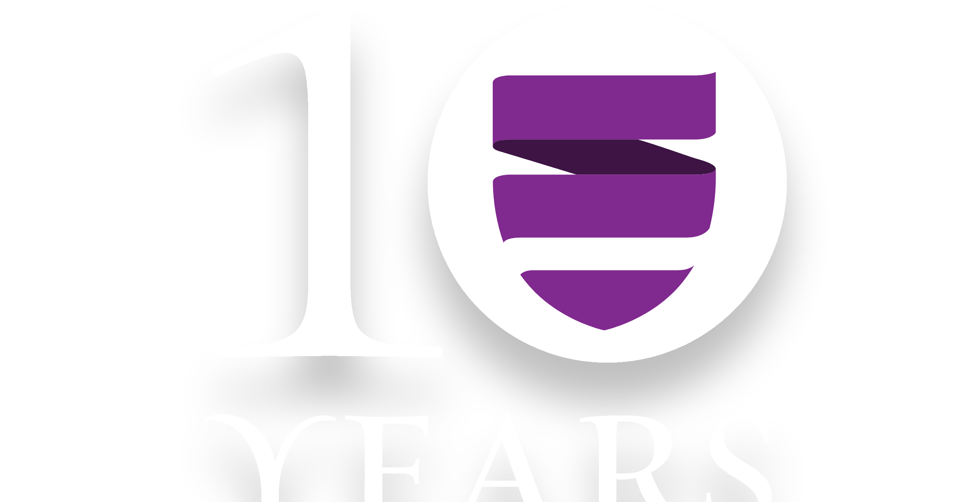
scroll to position [781, 0]
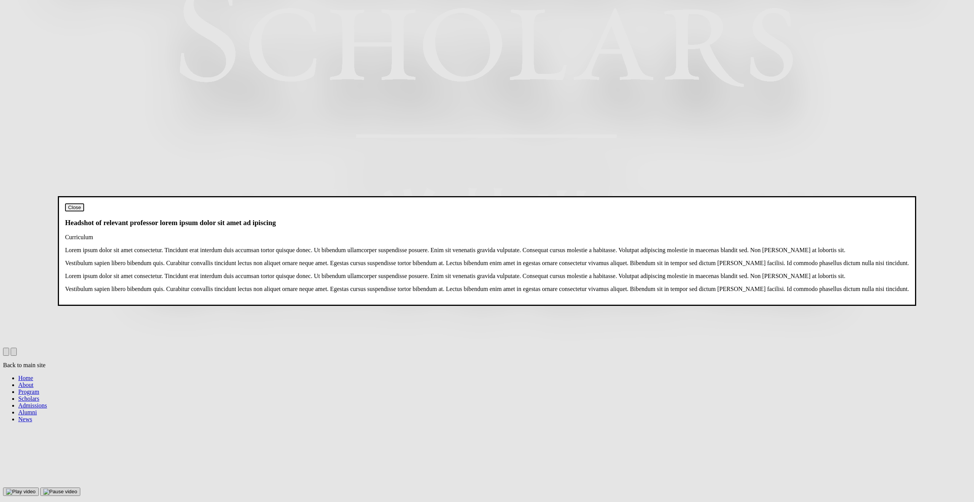
click at [156, 283] on dialog "Close Headshot of relevant professor lorem ipsum dolor sit amet ad ipiscing Cur…" at bounding box center [487, 251] width 859 height 110
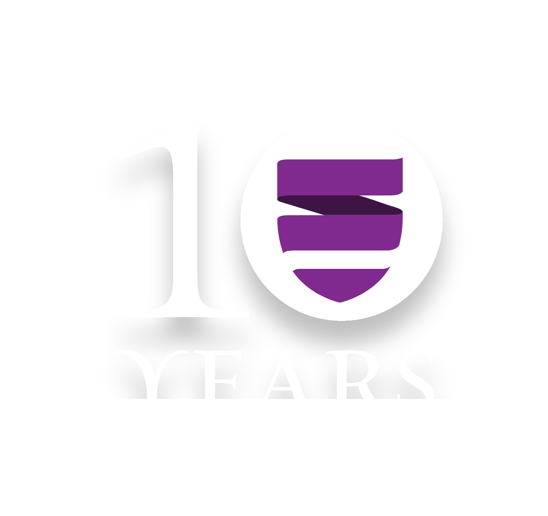
scroll to position [781, 0]
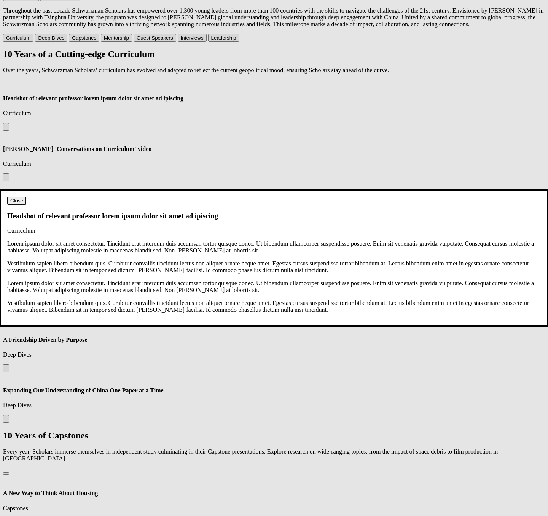
click at [191, 197] on div "Close Headshot of relevant professor lorem ipsum dolor sit amet ad ipiscing Cur…" at bounding box center [274, 215] width 534 height 37
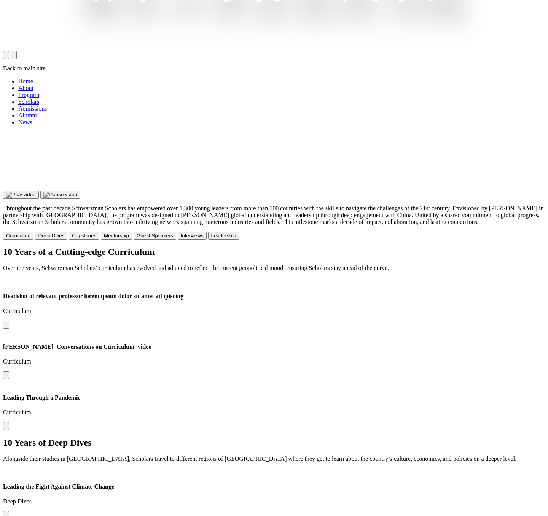
scroll to position [483, 0]
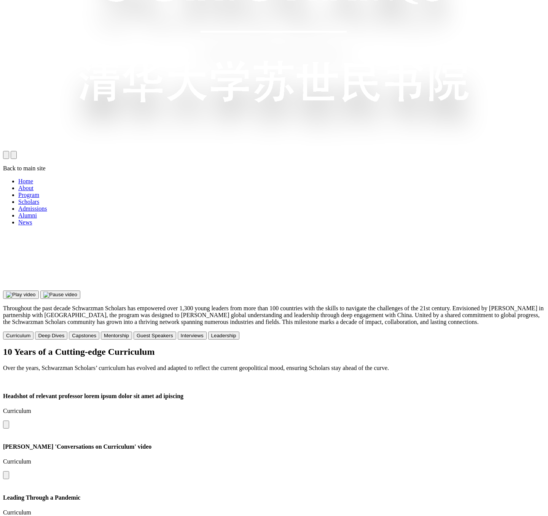
click at [9, 421] on button at bounding box center [6, 425] width 6 height 8
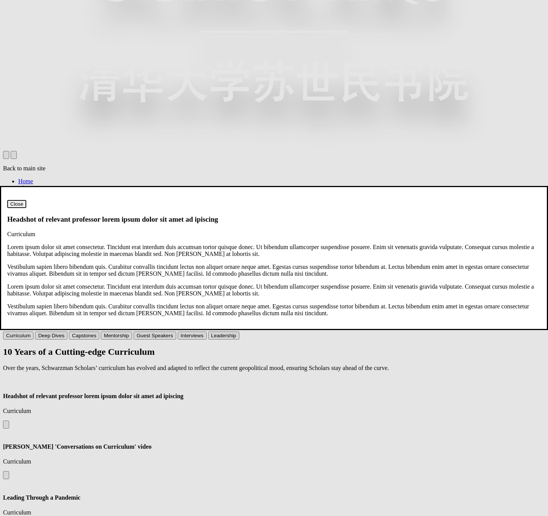
click at [174, 295] on dialog "Close Headshot of relevant professor lorem ipsum dolor sit amet ad ipiscing Cur…" at bounding box center [274, 258] width 548 height 144
click at [166, 325] on dialog "Close Headshot of relevant professor lorem ipsum dolor sit amet ad ipiscing Cur…" at bounding box center [274, 258] width 548 height 144
click at [273, 200] on div "Close Headshot of relevant professor lorem ipsum dolor sit amet ad ipiscing Cur…" at bounding box center [274, 218] width 534 height 37
click at [26, 200] on button "Close" at bounding box center [16, 204] width 19 height 8
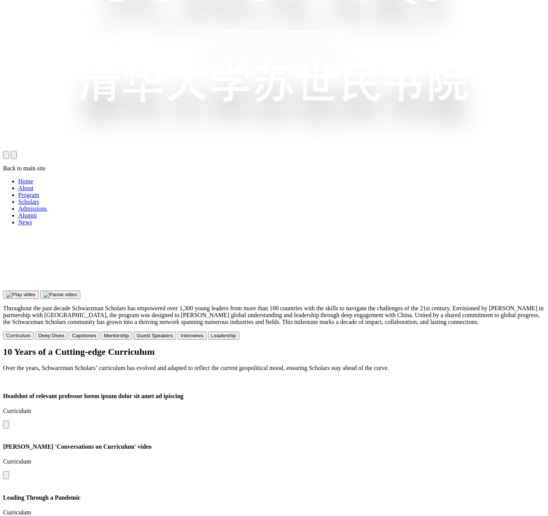
click at [231, 347] on div "10 Years of a Cutting-edge Curriculum Over the years, Schwarzman Scholars’ curr…" at bounding box center [274, 359] width 542 height 25
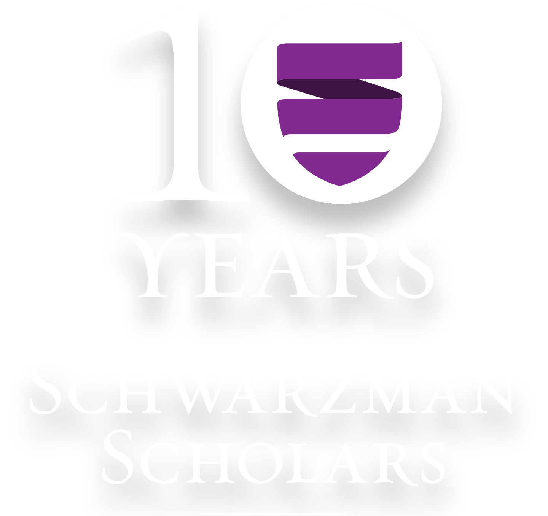
scroll to position [483, 0]
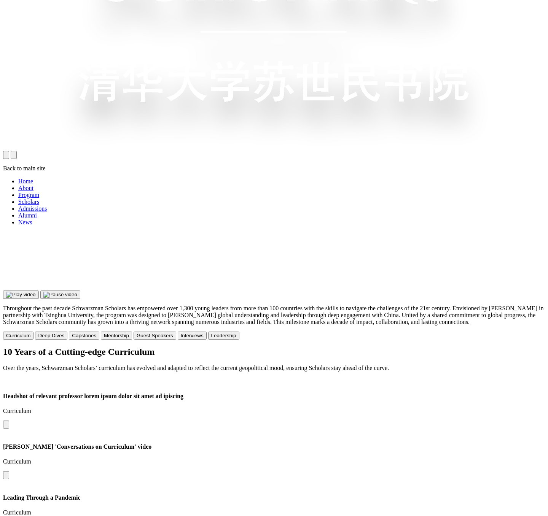
click at [9, 421] on button at bounding box center [6, 425] width 6 height 8
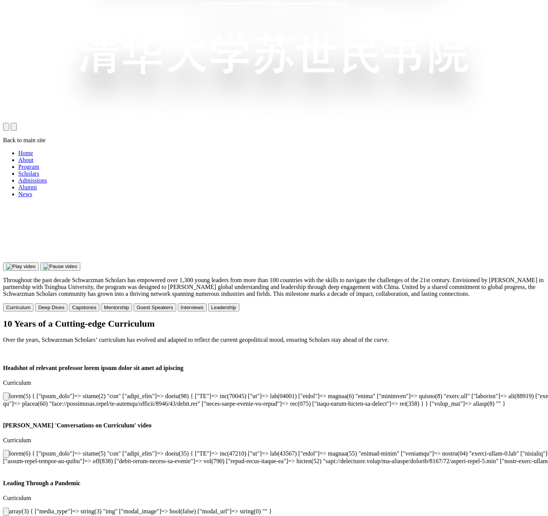
scroll to position [517, 0]
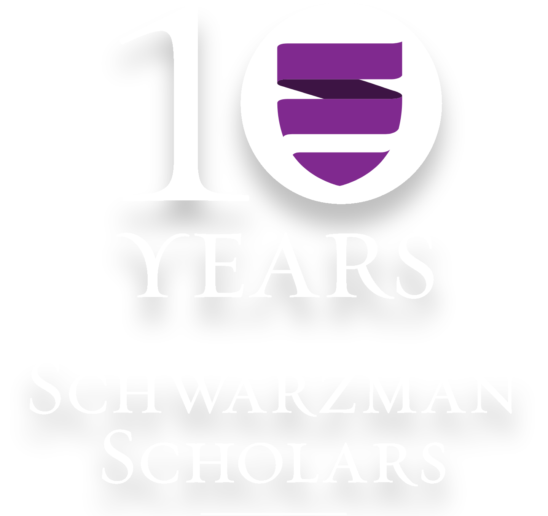
scroll to position [517, 0]
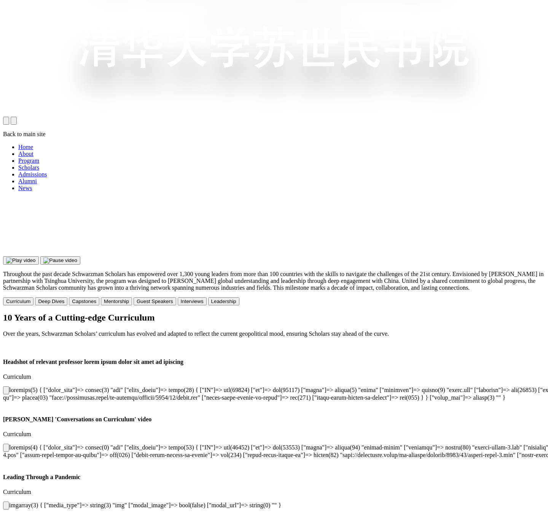
scroll to position [517, 0]
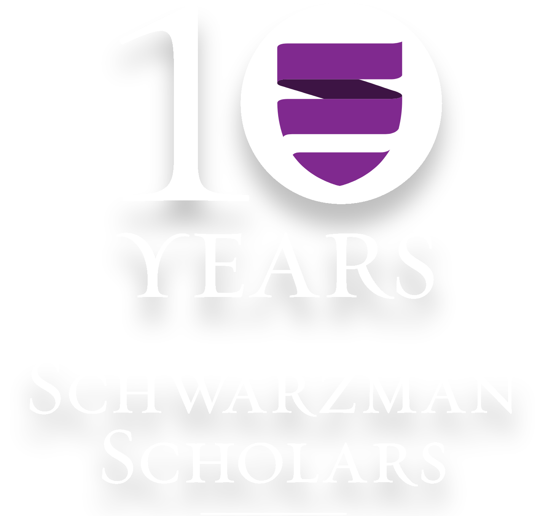
scroll to position [517, 0]
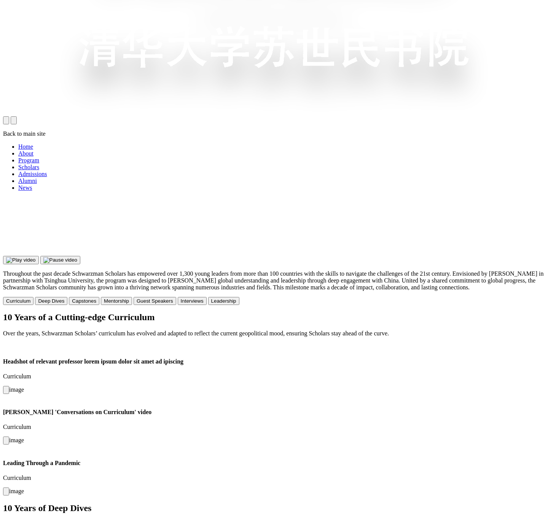
click at [3, 400] on img at bounding box center [3, 400] width 0 height 0
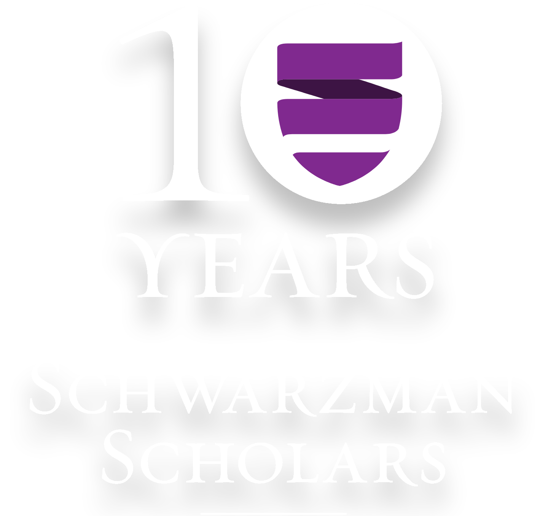
scroll to position [517, 0]
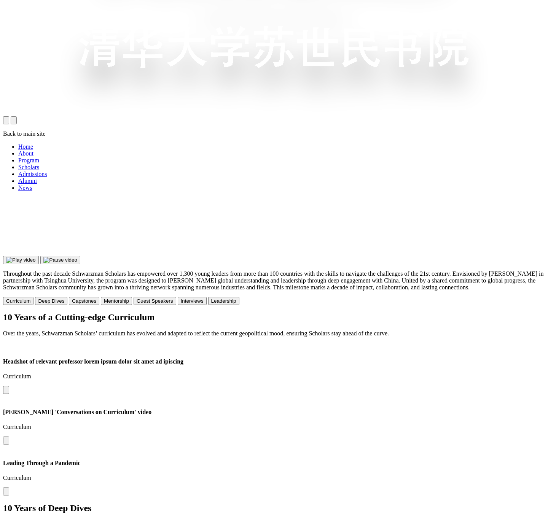
click at [9, 386] on button at bounding box center [6, 390] width 6 height 8
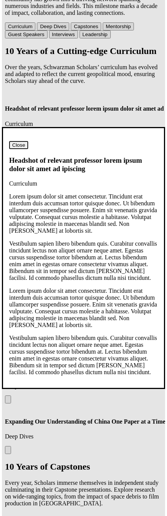
scroll to position [393, 0]
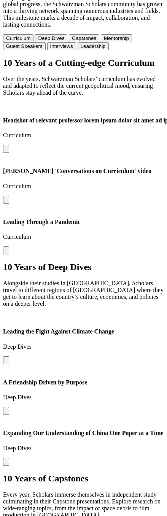
scroll to position [393, 0]
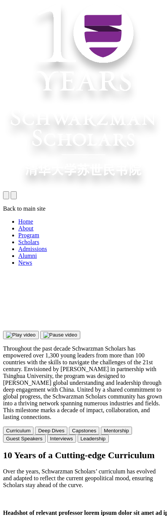
scroll to position [393, 0]
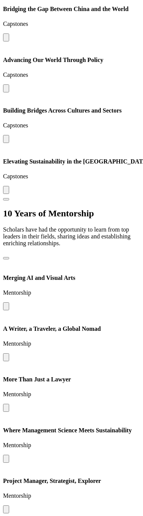
scroll to position [987, 0]
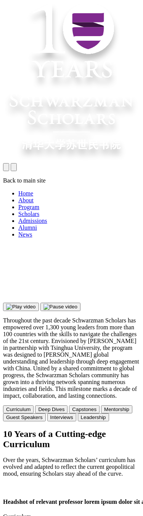
scroll to position [987, 0]
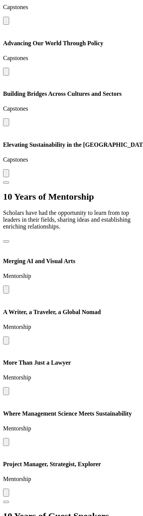
scroll to position [1004, 0]
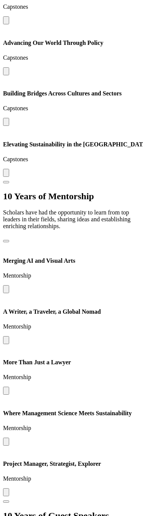
click at [0, 0] on dialog "Close Elevating Sustainability in the Asia Pacific Capstones" at bounding box center [0, 0] width 0 height 0
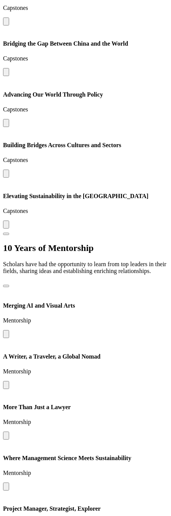
scroll to position [932, 0]
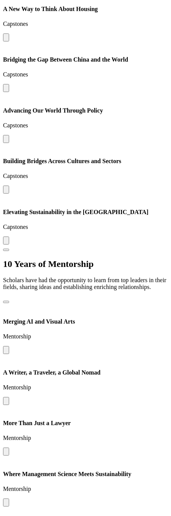
click at [0, 0] on dialog "Close Elevating Sustainability in the Asia Pacific Capstones" at bounding box center [0, 0] width 0 height 0
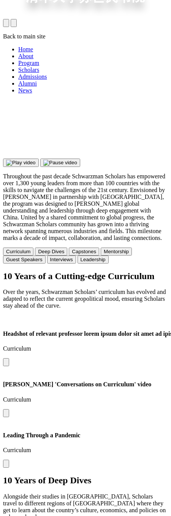
scroll to position [233, 0]
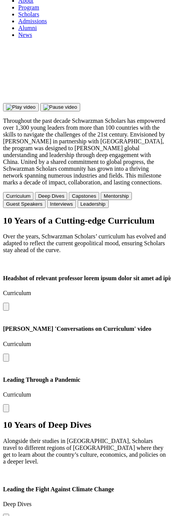
click at [0, 0] on img at bounding box center [0, 0] width 0 height 0
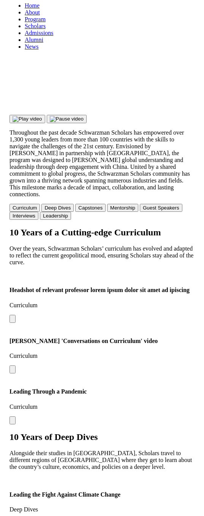
scroll to position [252, 0]
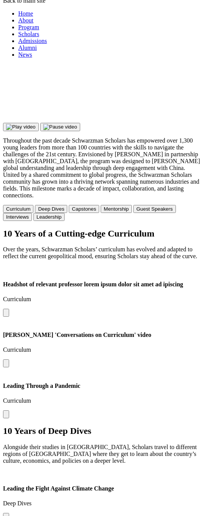
click at [0, 0] on img at bounding box center [0, 0] width 0 height 0
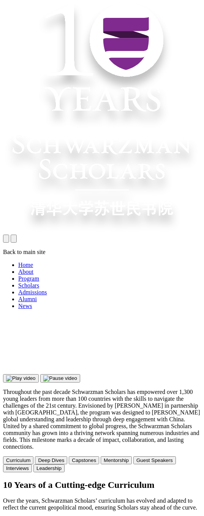
scroll to position [252, 0]
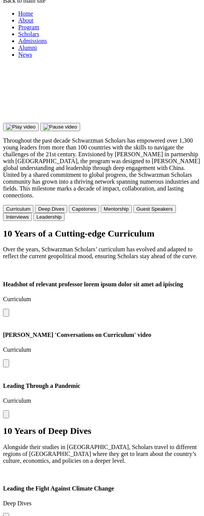
click at [0, 0] on img at bounding box center [0, 0] width 0 height 0
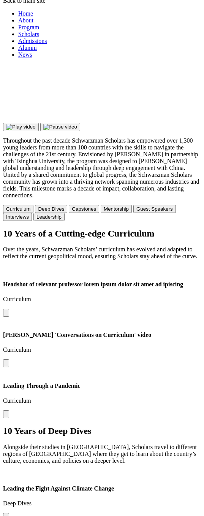
click at [9, 317] on button at bounding box center [6, 313] width 6 height 8
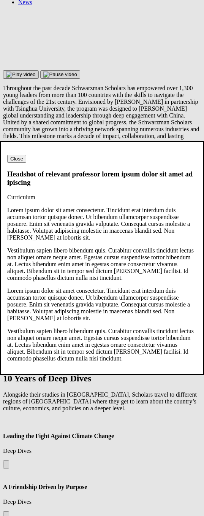
scroll to position [311, 0]
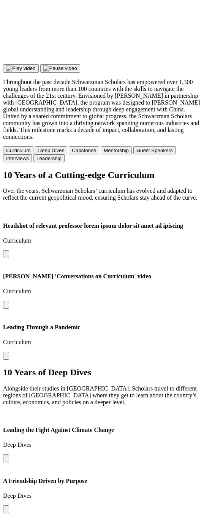
scroll to position [311, 0]
click at [9, 258] on button at bounding box center [6, 254] width 6 height 8
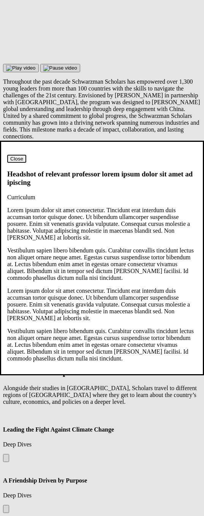
click at [108, 187] on h3 "Headshot of relevant professor lorem ipsum dolor sit amet ad ipiscing" at bounding box center [102, 178] width 190 height 17
click at [26, 163] on button "Close" at bounding box center [16, 159] width 19 height 8
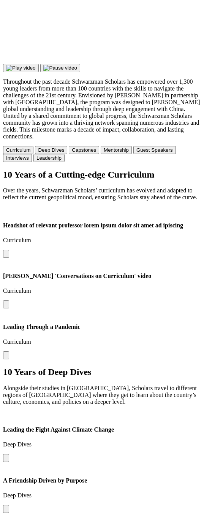
click at [9, 258] on button at bounding box center [6, 254] width 6 height 8
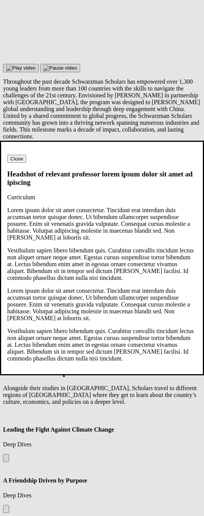
scroll to position [0, 0]
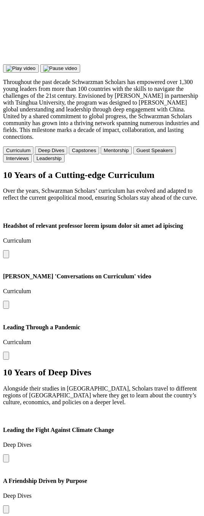
scroll to position [311, 0]
click at [9, 258] on button at bounding box center [6, 254] width 6 height 8
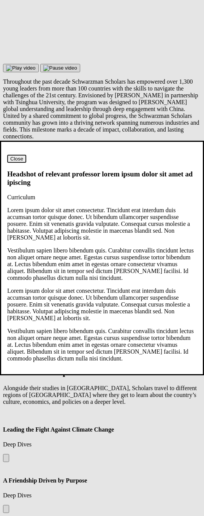
scroll to position [0, 0]
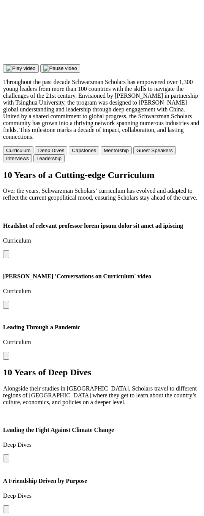
scroll to position [311, 0]
click at [9, 258] on button at bounding box center [6, 254] width 6 height 8
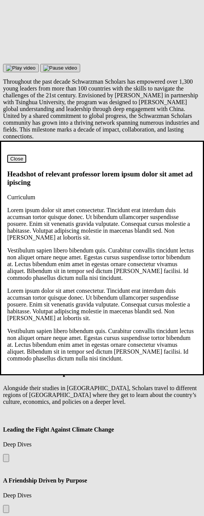
scroll to position [0, 0]
click at [26, 163] on button "Close" at bounding box center [16, 159] width 19 height 8
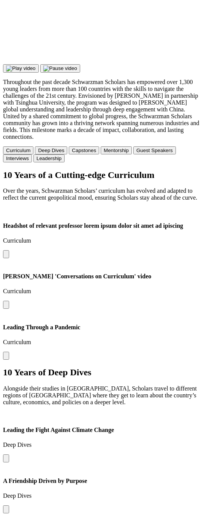
scroll to position [311, 0]
click at [9, 258] on button at bounding box center [6, 254] width 6 height 8
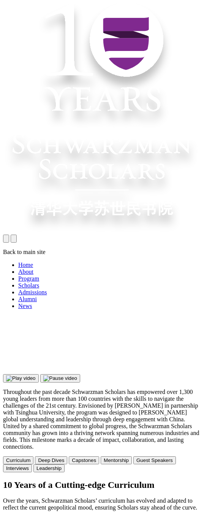
scroll to position [311, 0]
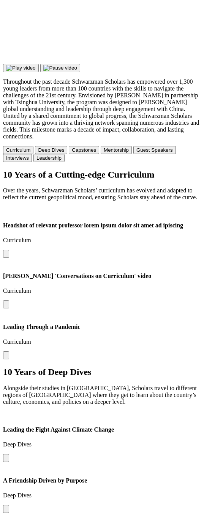
click at [9, 258] on button at bounding box center [6, 254] width 6 height 8
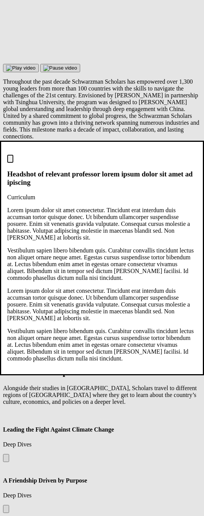
scroll to position [0, 0]
click at [132, 187] on h3 "Headshot of relevant professor lorem ipsum dolor sit amet ad ipiscing" at bounding box center [102, 178] width 190 height 17
click at [10, 161] on img at bounding box center [10, 161] width 0 height 0
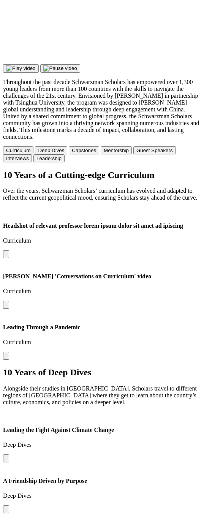
scroll to position [311, 0]
click at [9, 258] on button at bounding box center [6, 254] width 6 height 8
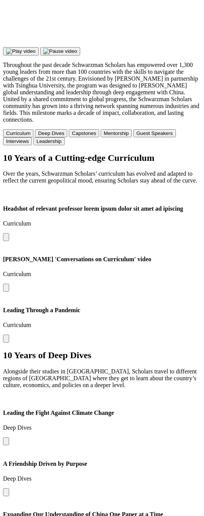
scroll to position [322, 0]
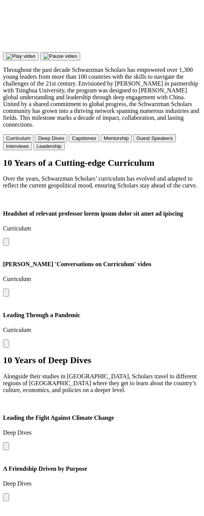
click at [9, 246] on button at bounding box center [6, 242] width 6 height 8
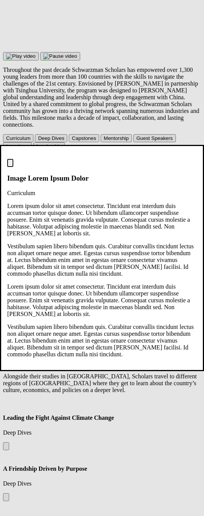
click at [73, 194] on div "Image Lorem Ipsum Dolor Curriculum" at bounding box center [102, 177] width 190 height 37
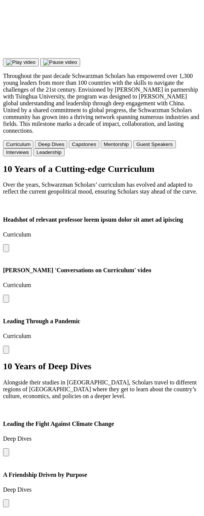
scroll to position [322, 0]
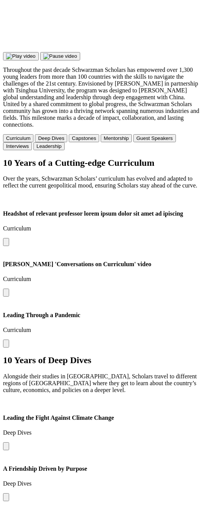
click at [9, 246] on button at bounding box center [6, 242] width 6 height 8
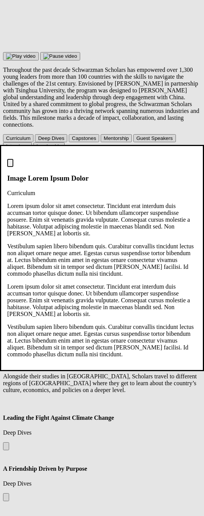
click at [119, 312] on p "Lorem ipsum dolor sit amet consectetur. Tincidunt erat interdum duis accumsan t…" at bounding box center [102, 301] width 190 height 34
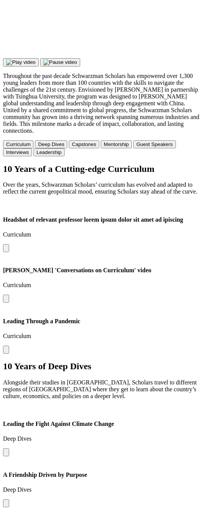
scroll to position [322, 0]
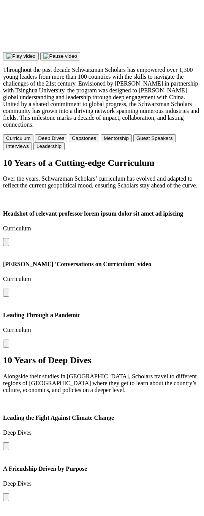
click at [9, 246] on button at bounding box center [6, 242] width 6 height 8
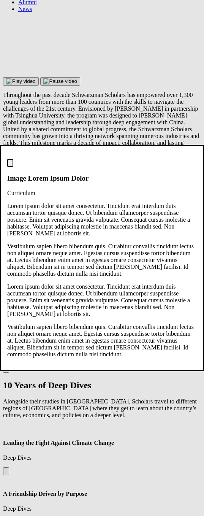
scroll to position [0, 0]
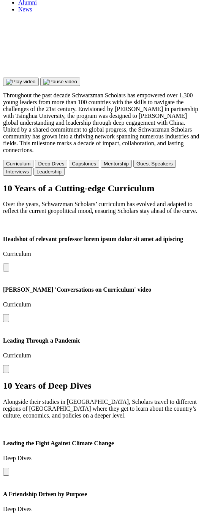
scroll to position [297, 0]
click at [9, 271] on button at bounding box center [6, 267] width 6 height 8
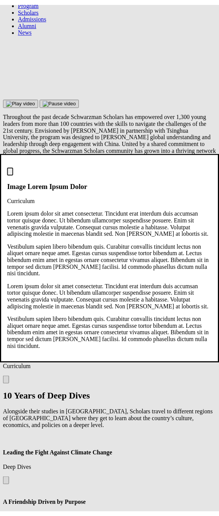
scroll to position [297, 0]
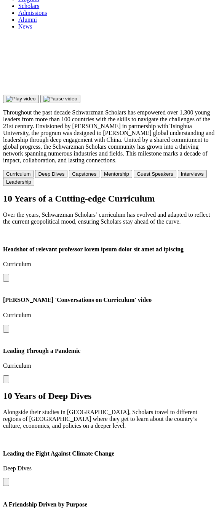
scroll to position [297, 0]
click at [9, 282] on button at bounding box center [6, 278] width 6 height 8
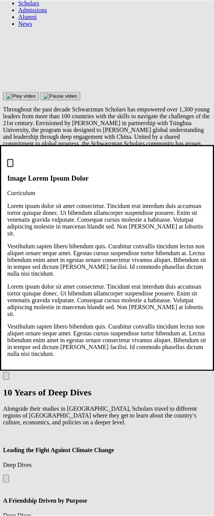
scroll to position [294, 0]
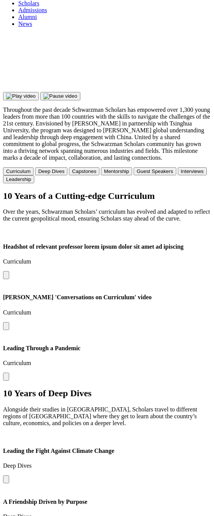
scroll to position [294, 0]
click at [9, 279] on button at bounding box center [6, 275] width 6 height 8
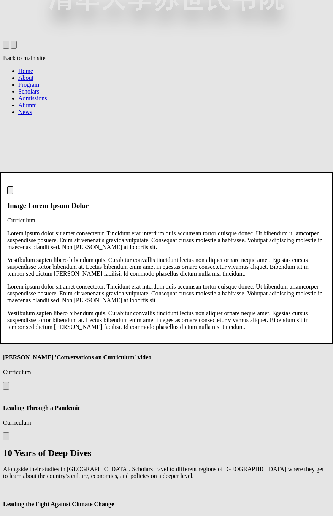
scroll to position [0, 0]
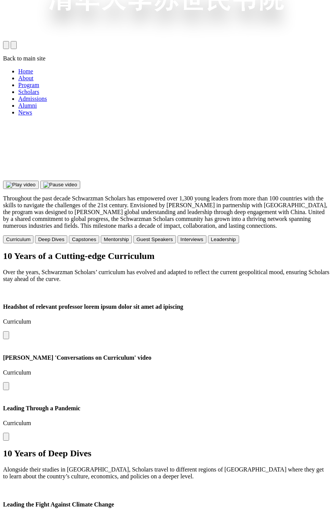
scroll to position [344, 0]
click at [9, 331] on button at bounding box center [6, 335] width 6 height 8
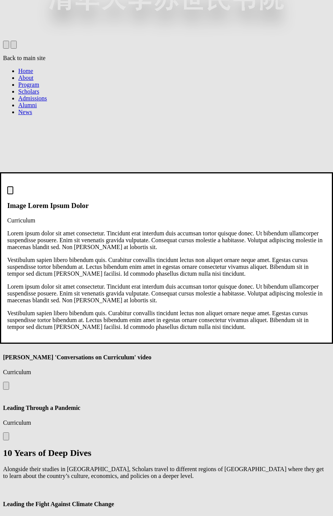
scroll to position [0, 0]
click at [149, 224] on div "Image Lorem Ipsum Dolor Curriculum" at bounding box center [166, 204] width 319 height 37
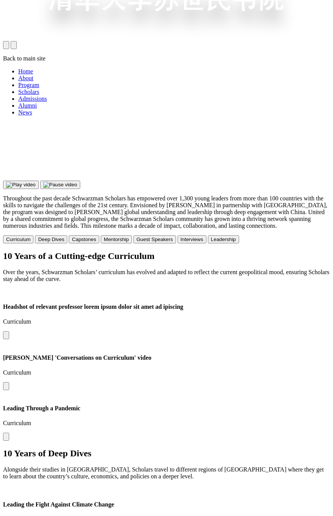
scroll to position [344, 0]
click at [9, 331] on button at bounding box center [6, 335] width 6 height 8
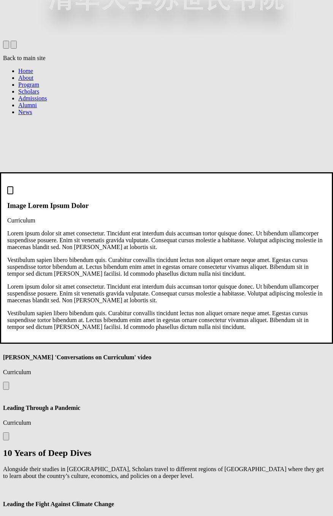
scroll to position [0, 0]
click at [142, 224] on div "Image Lorem Ipsum Dolor Curriculum" at bounding box center [166, 204] width 319 height 37
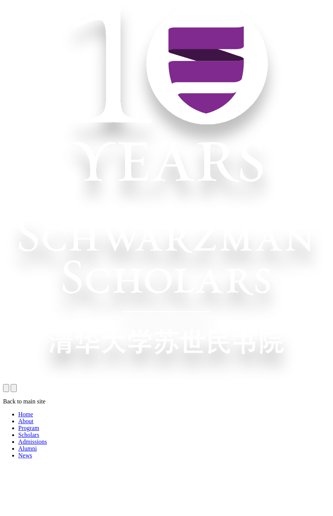
scroll to position [344, 0]
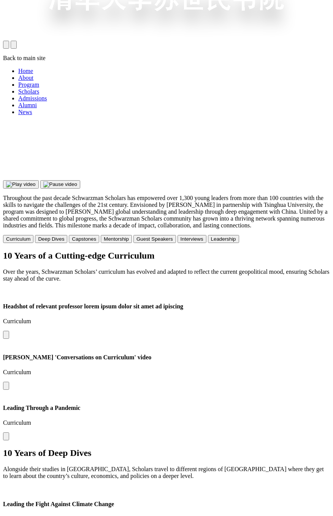
click at [9, 331] on button at bounding box center [6, 335] width 6 height 8
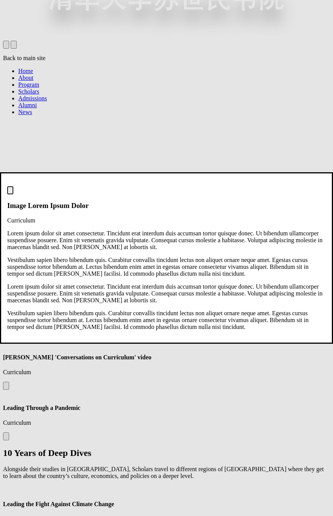
scroll to position [0, 0]
click at [113, 224] on div "Image Lorem Ipsum Dolor Curriculum" at bounding box center [166, 204] width 319 height 37
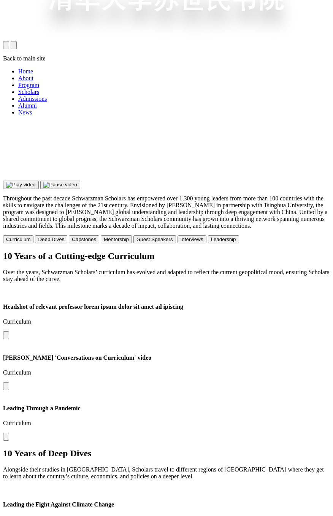
scroll to position [344, 0]
click at [9, 331] on button at bounding box center [6, 335] width 6 height 8
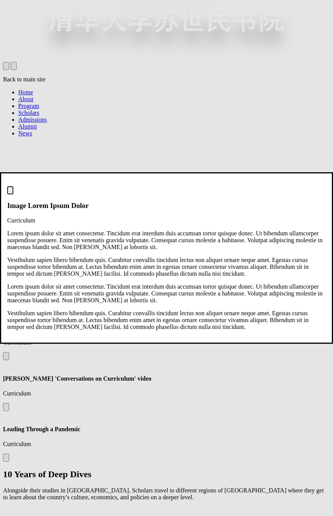
scroll to position [319, 0]
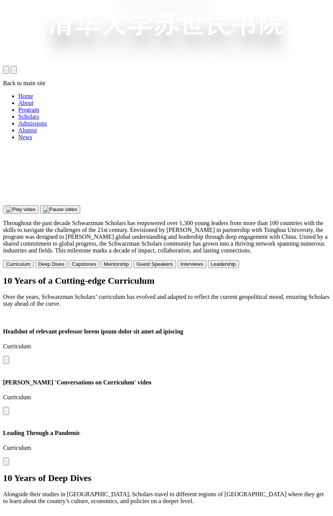
scroll to position [319, 0]
click at [9, 356] on button at bounding box center [6, 360] width 6 height 8
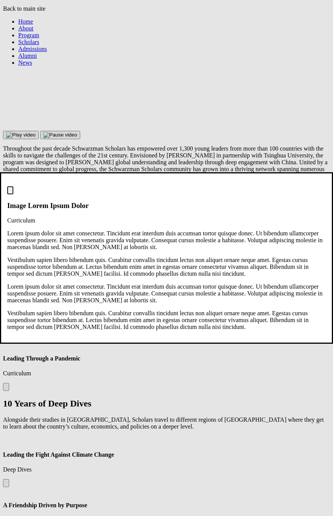
scroll to position [387, 0]
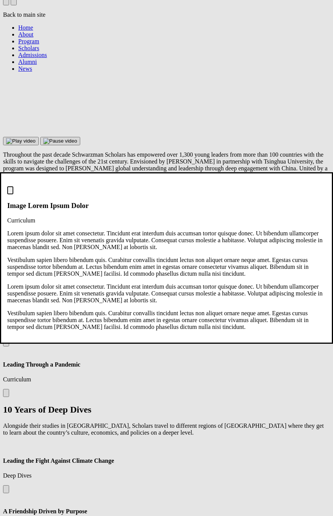
click at [10, 192] on img at bounding box center [10, 192] width 0 height 0
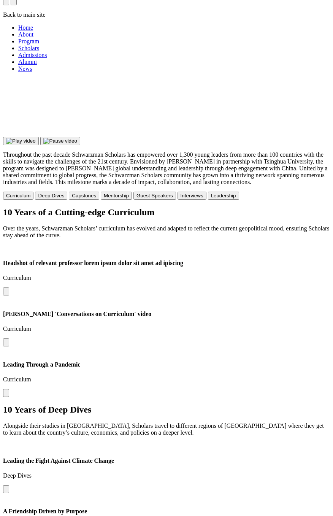
click at [9, 339] on button at bounding box center [6, 343] width 6 height 8
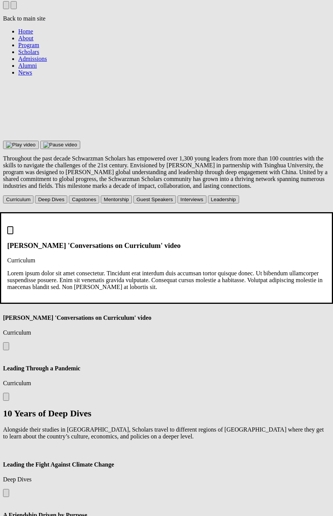
scroll to position [382, 0]
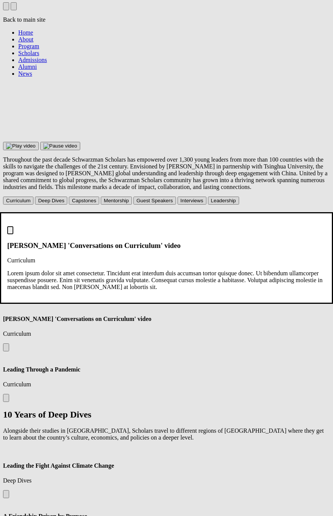
click at [10, 232] on img at bounding box center [10, 232] width 0 height 0
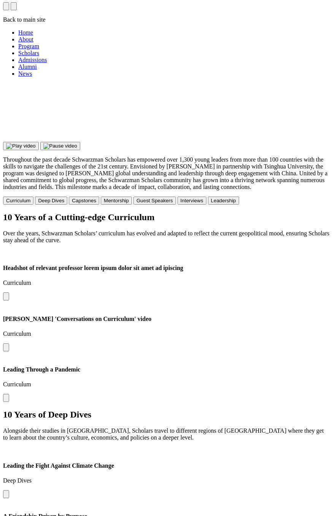
click at [9, 293] on button at bounding box center [6, 297] width 6 height 8
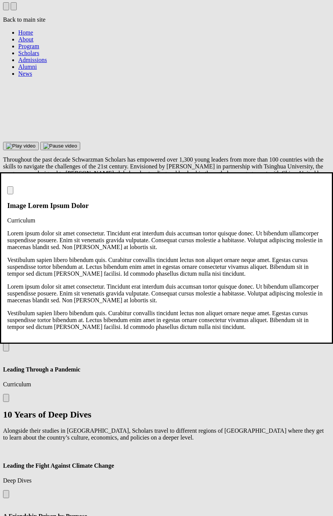
click at [10, 192] on img at bounding box center [10, 192] width 0 height 0
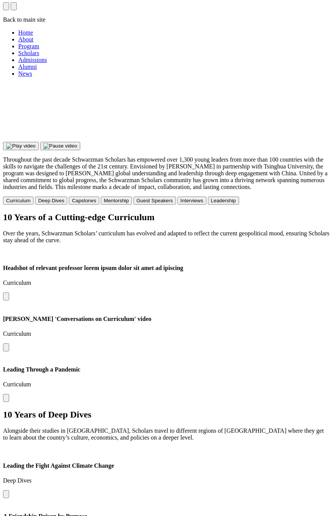
click at [9, 293] on button at bounding box center [6, 297] width 6 height 8
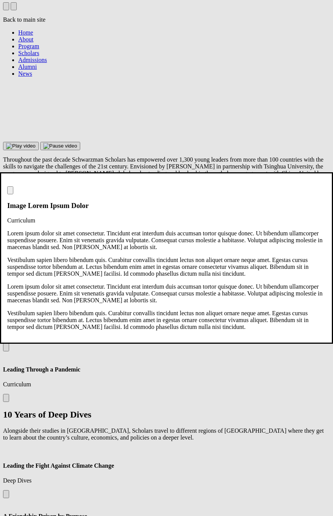
click at [10, 192] on img at bounding box center [10, 192] width 0 height 0
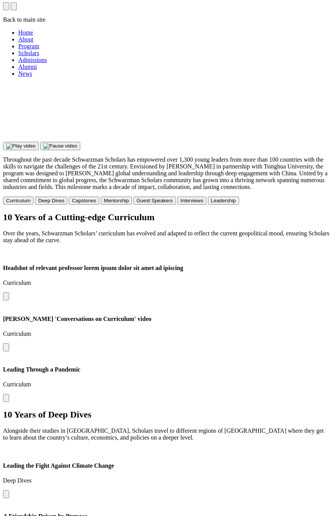
click at [9, 293] on button at bounding box center [6, 297] width 6 height 8
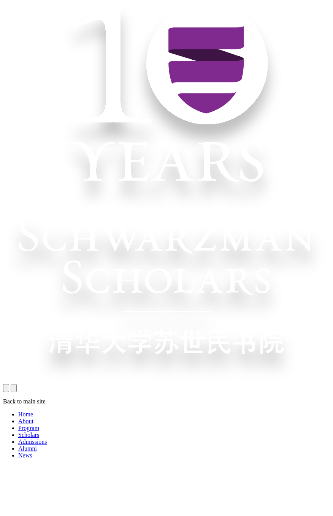
scroll to position [382, 0]
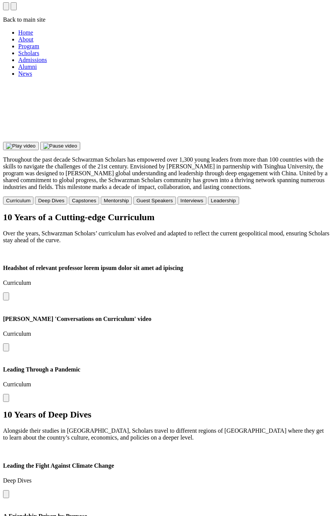
click at [9, 293] on button at bounding box center [6, 297] width 6 height 8
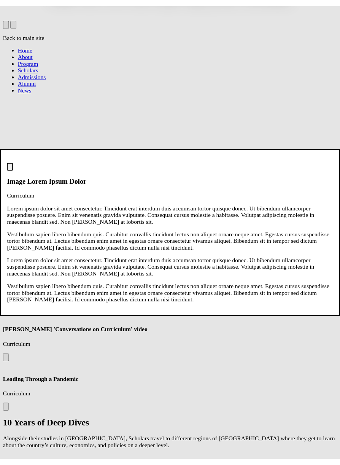
scroll to position [383, 0]
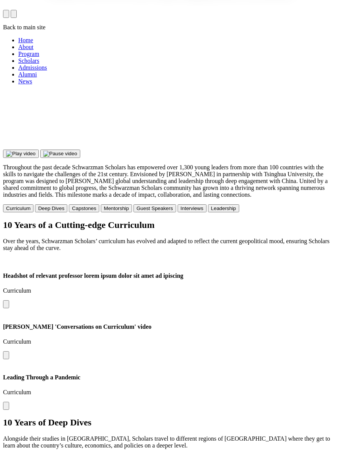
scroll to position [383, 0]
click at [9, 300] on button at bounding box center [6, 304] width 6 height 8
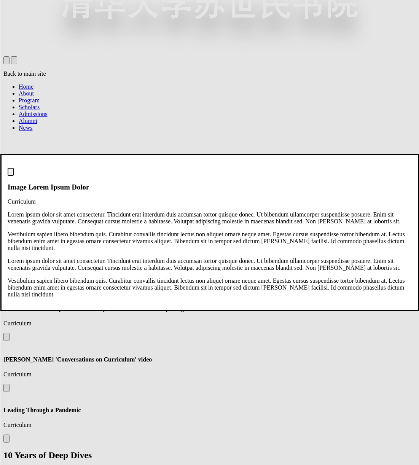
scroll to position [427, 0]
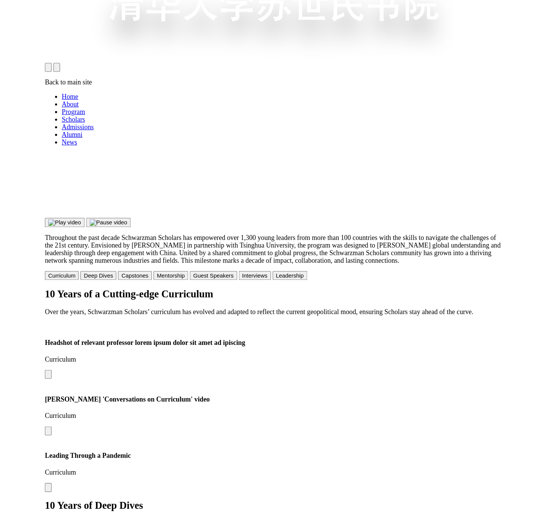
scroll to position [427, 0]
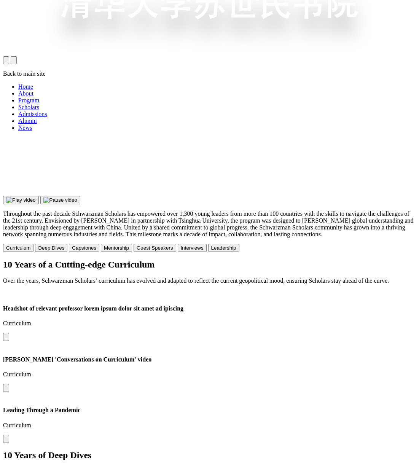
click at [9, 333] on button at bounding box center [6, 337] width 6 height 8
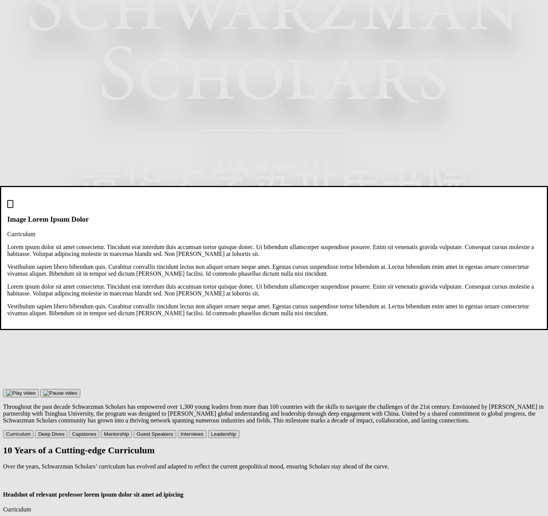
scroll to position [383, 0]
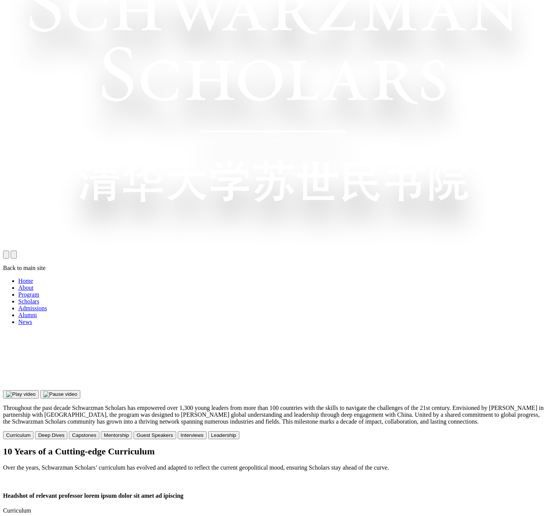
click at [9, 516] on button at bounding box center [6, 525] width 6 height 8
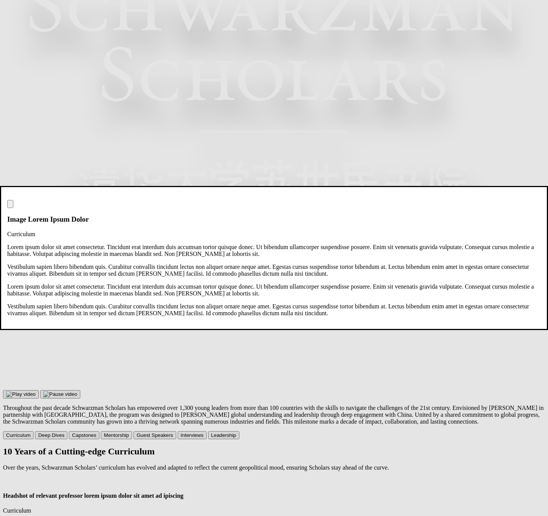
scroll to position [384, 0]
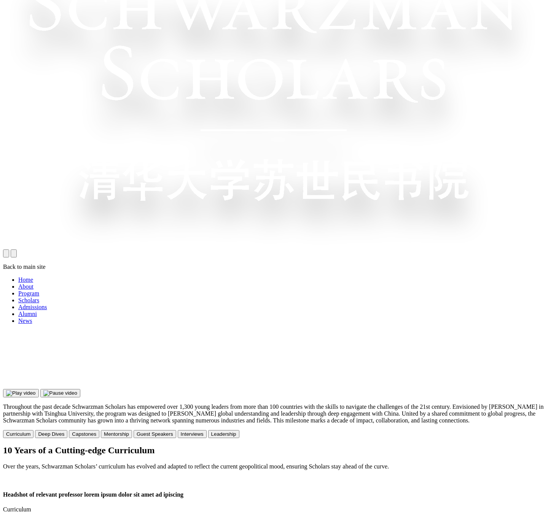
scroll to position [384, 0]
click at [9, 516] on button at bounding box center [6, 523] width 6 height 8
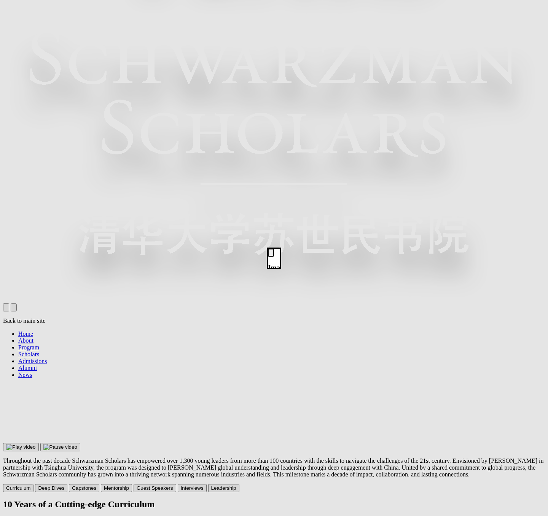
scroll to position [330, 0]
click at [267, 248] on dialog "Image Lorem Ipsum Dolor Curriculum Lorem ipsum dolor sit amet consectetur. Tinc…" at bounding box center [274, 258] width 14 height 21
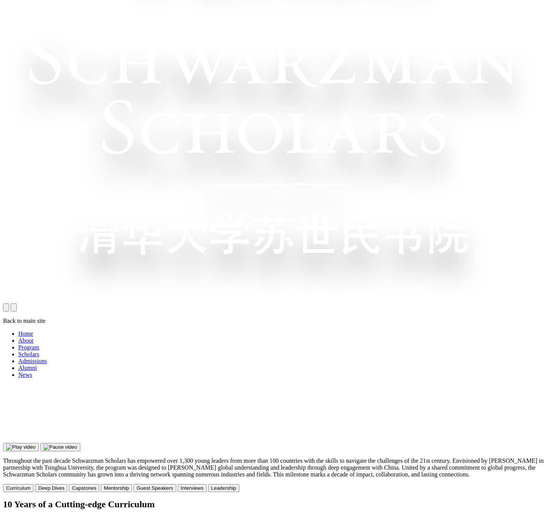
scroll to position [330, 0]
click at [103, 499] on h2 "10 Years of a Cutting-edge Curriculum" at bounding box center [274, 504] width 542 height 10
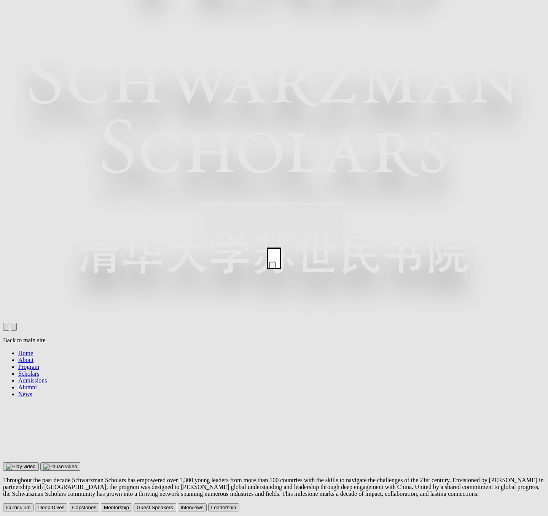
scroll to position [0, 0]
click at [322, 314] on p "Lorem ipsum dolor sit amet consectetur. Tincidunt erat interdum duis accumsan t…" at bounding box center [298, 386] width 48 height 144
click at [274, 277] on h3 "Image Lorem Ipsum Dolor" at bounding box center [274, 293] width 0 height 33
click at [277, 269] on div "Image Lorem Ipsum Dolor Curriculum" at bounding box center [277, 300] width 0 height 62
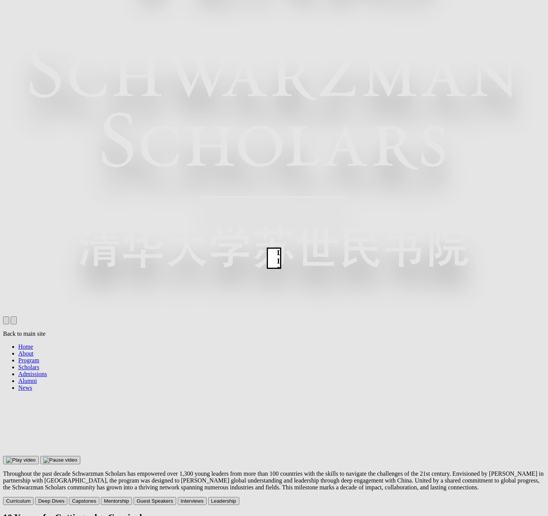
scroll to position [0, 0]
click at [281, 248] on dialog "Image Lorem Ipsum Dolor Curriculum Lorem ipsum dolor sit amet consectetur. Tinc…" at bounding box center [274, 258] width 14 height 21
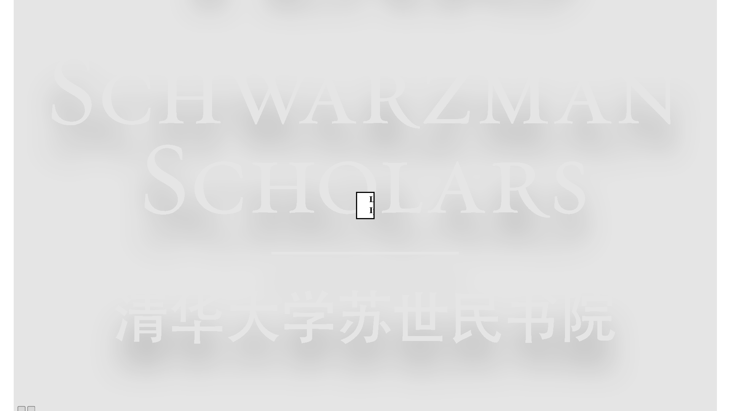
scroll to position [0, 5]
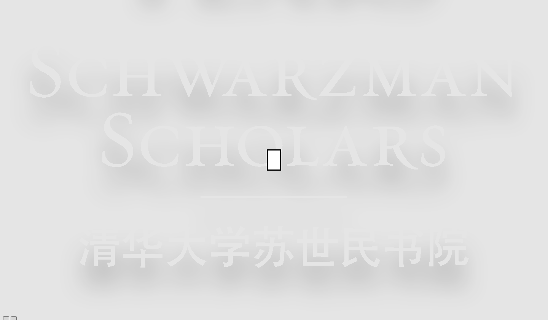
click at [281, 171] on dialog "Image Lorem Ipsum Dolor Curriculum Lorem ipsum dolor sit amet consectetur. Tinc…" at bounding box center [274, 160] width 14 height 21
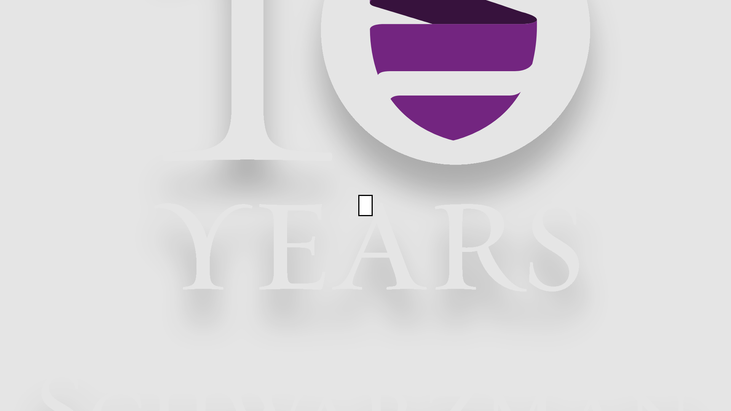
scroll to position [120, 0]
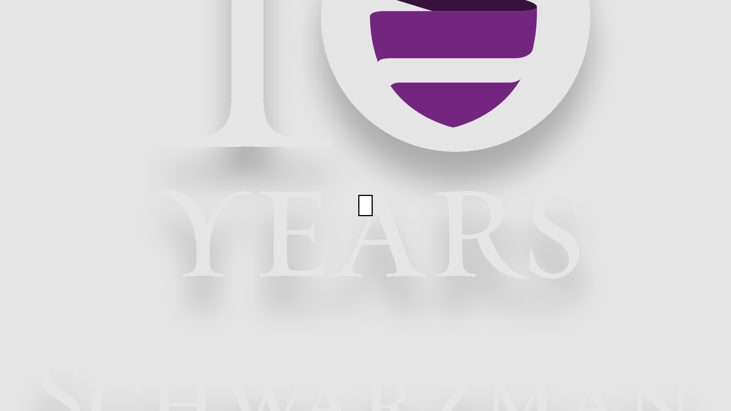
click at [358, 216] on dialog "Image Lorem Ipsum Dolor Curriculum Lorem ipsum dolor sit amet consectetur. Tinc…" at bounding box center [365, 205] width 14 height 21
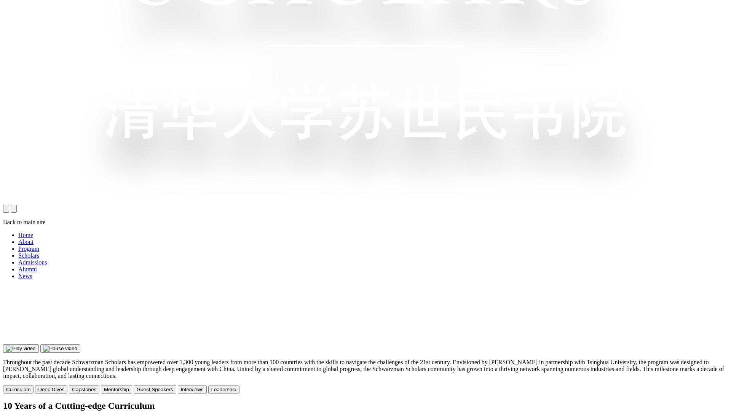
scroll to position [651, 0]
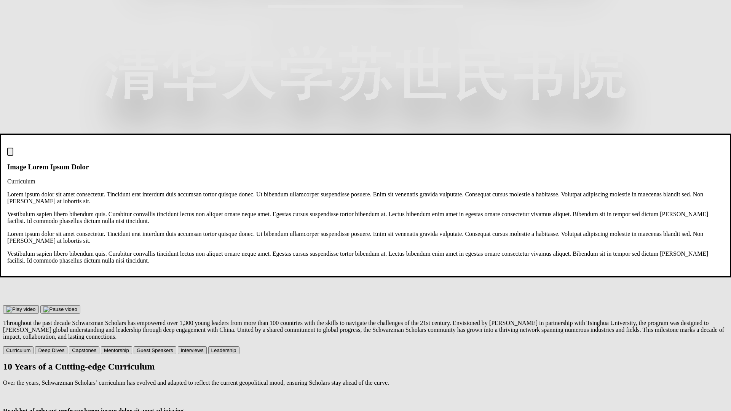
scroll to position [675, 0]
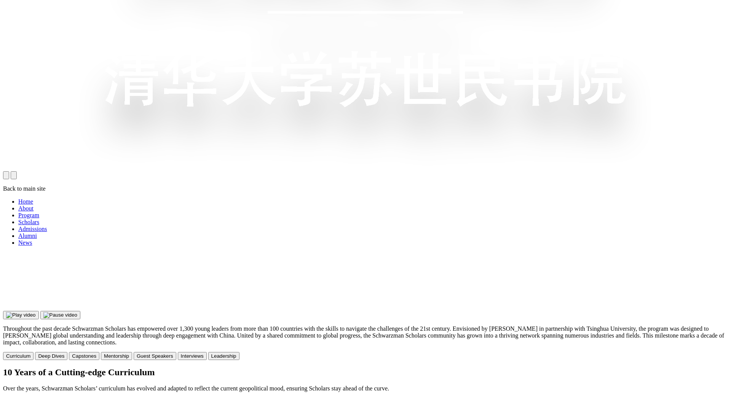
scroll to position [675, 0]
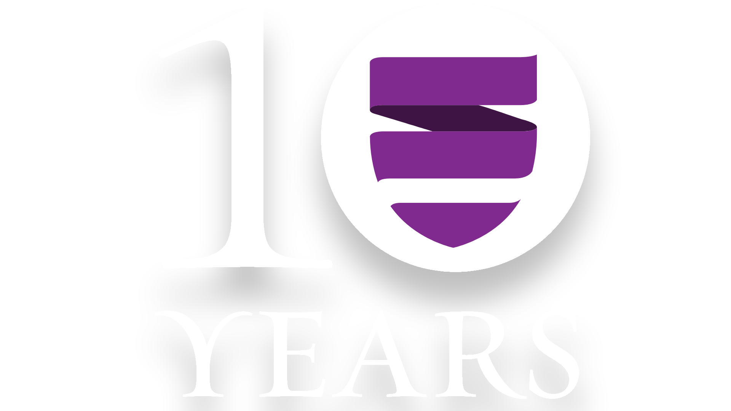
scroll to position [675, 0]
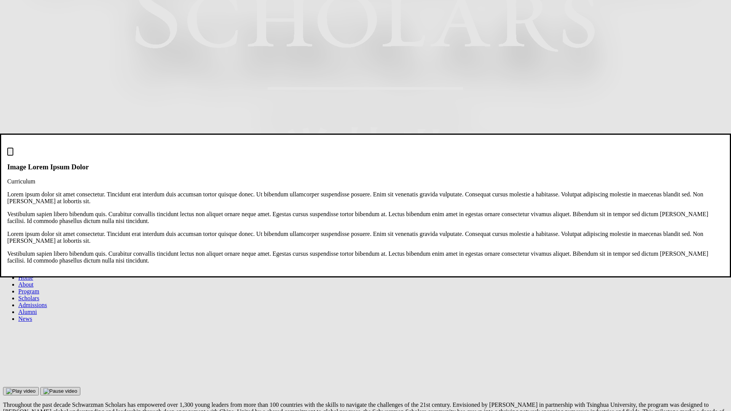
scroll to position [600, 0]
click at [369, 277] on dialog "Image Lorem Ipsum Dolor Curriculum Lorem ipsum dolor sit amet consectetur. Tinc…" at bounding box center [365, 206] width 731 height 144
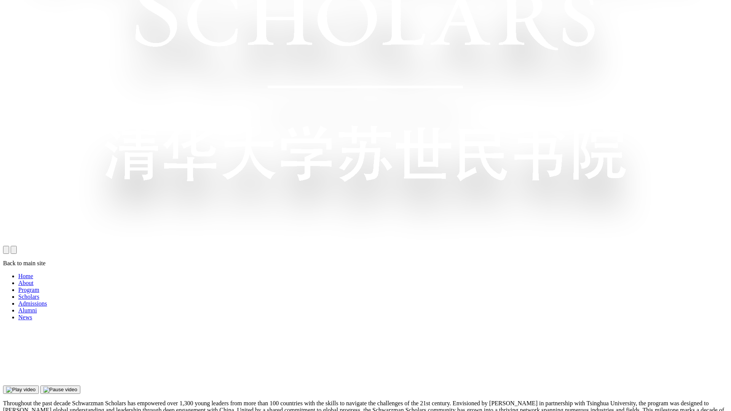
scroll to position [600, 0]
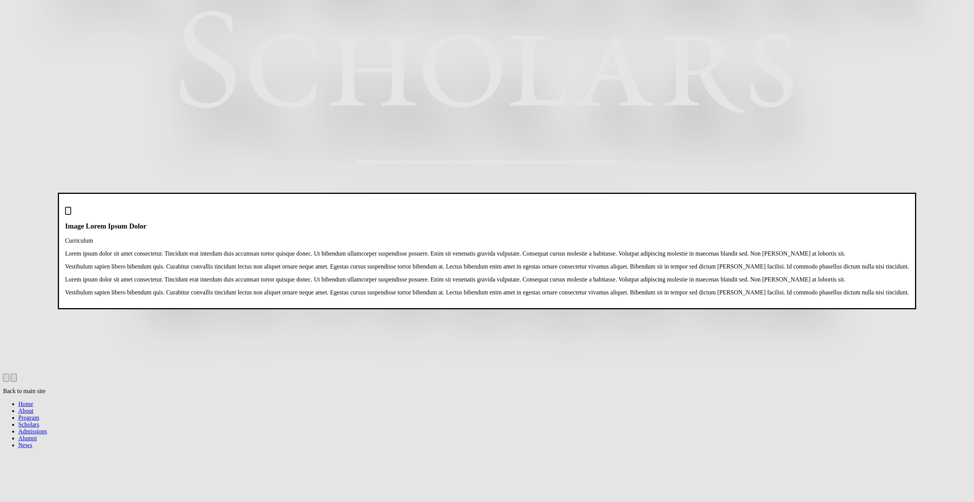
scroll to position [0, 0]
click at [652, 250] on div "Lorem ipsum dolor sit amet consectetur. Tincidunt erat interdum duis accumsan t…" at bounding box center [487, 273] width 844 height 46
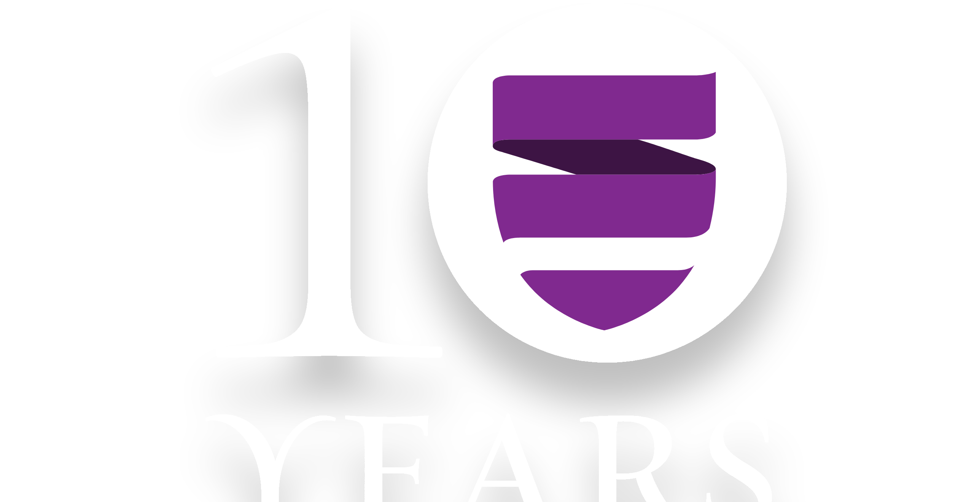
scroll to position [755, 0]
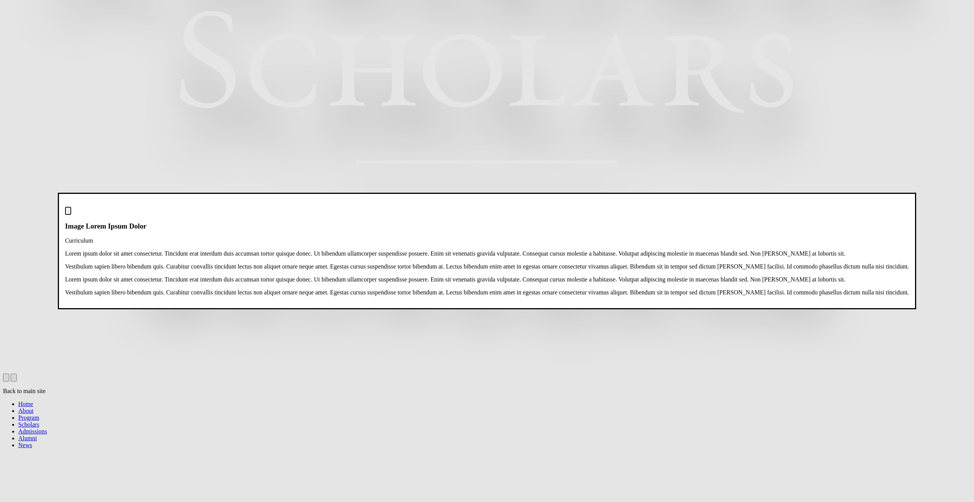
scroll to position [0, 5]
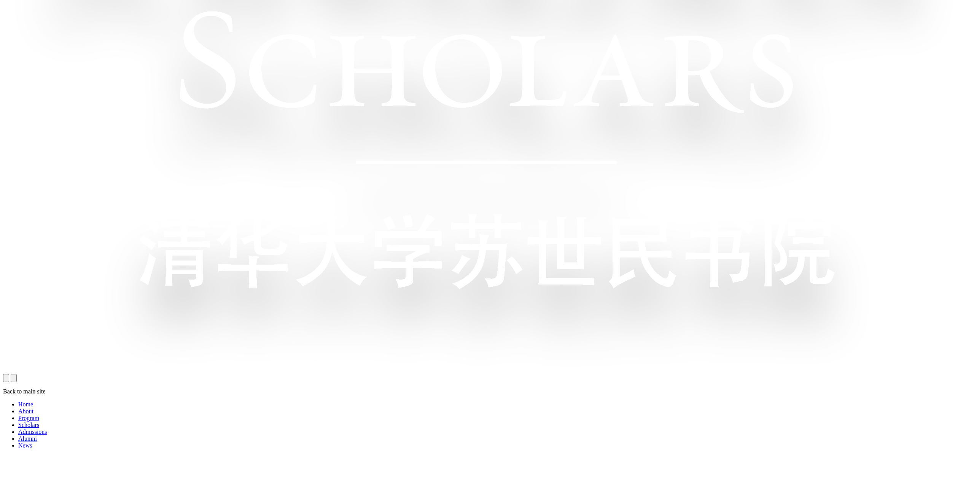
scroll to position [755, 0]
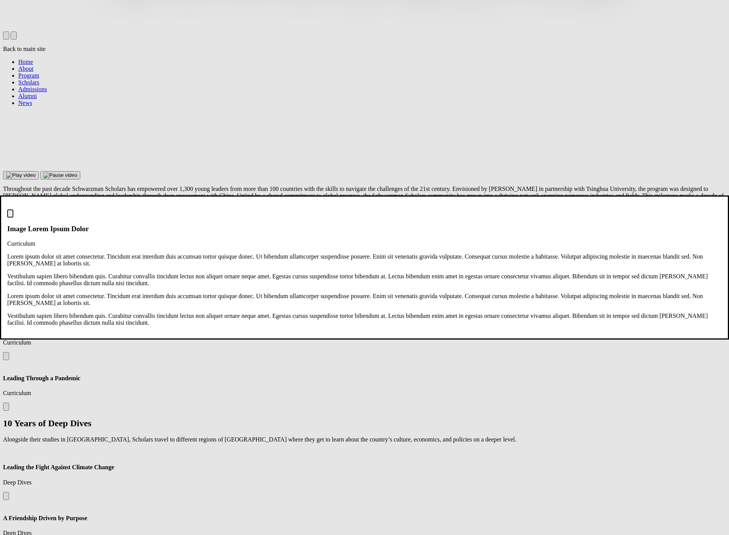
scroll to position [0, 0]
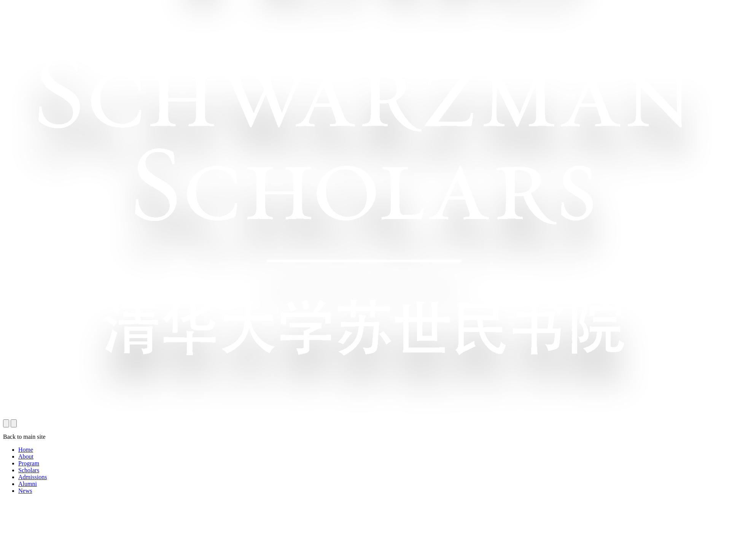
scroll to position [495, 0]
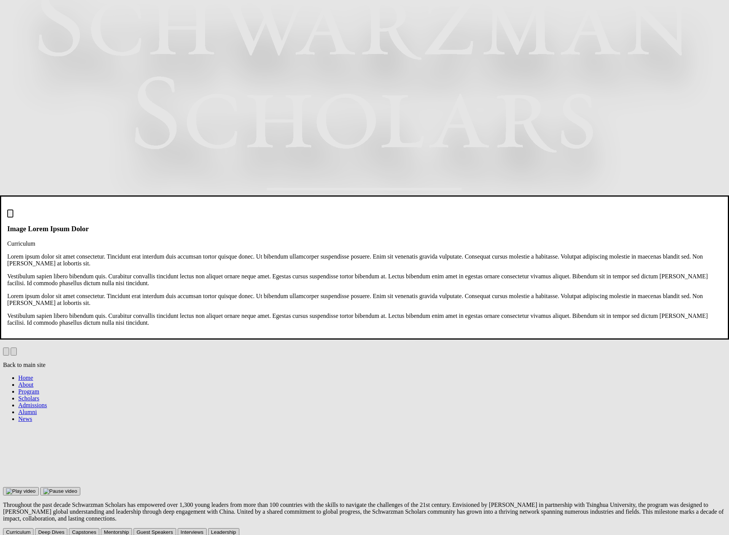
scroll to position [497, 0]
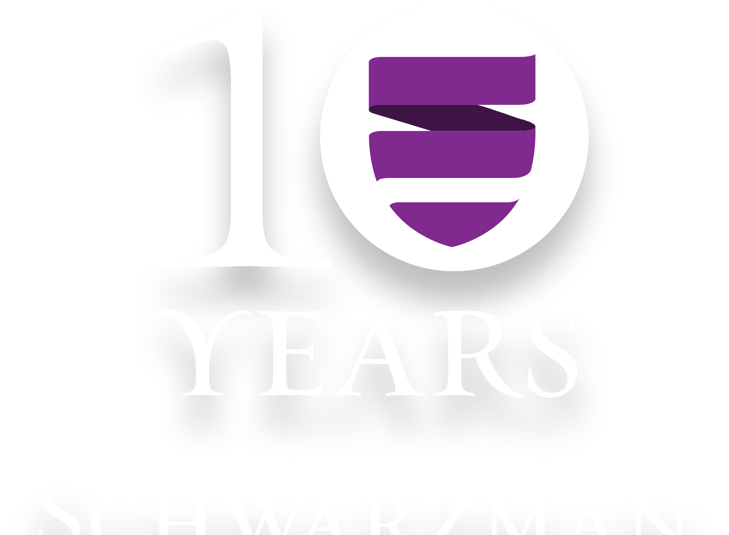
scroll to position [497, 0]
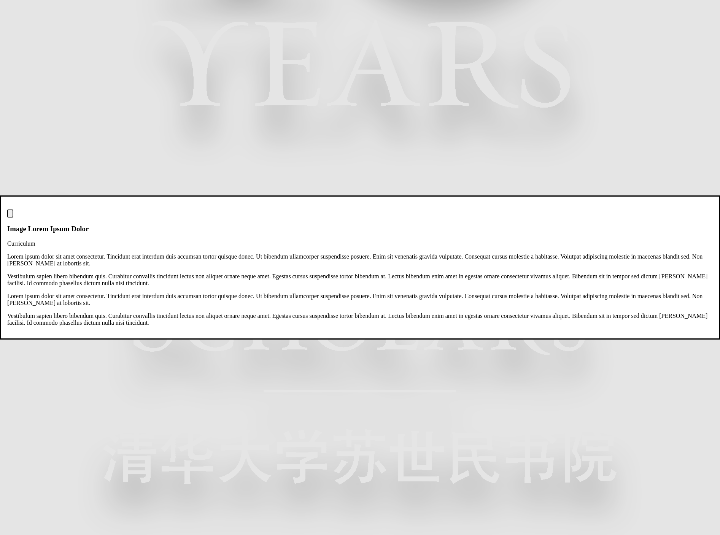
scroll to position [286, 0]
click at [10, 215] on img at bounding box center [10, 215] width 0 height 0
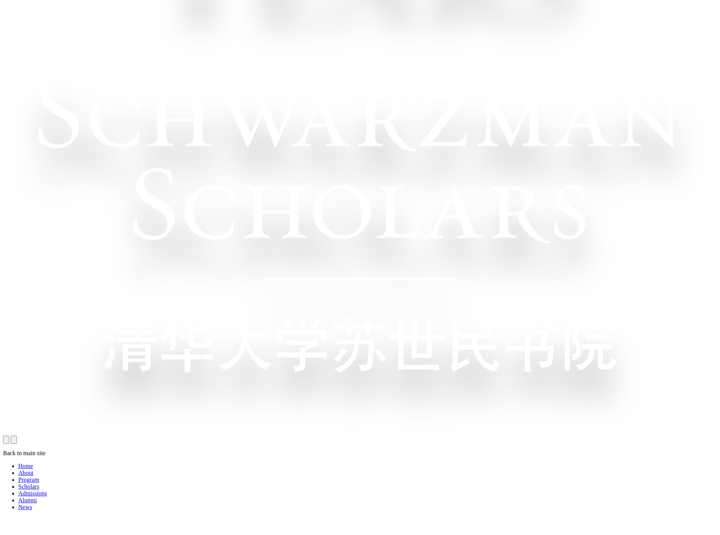
scroll to position [398, 0]
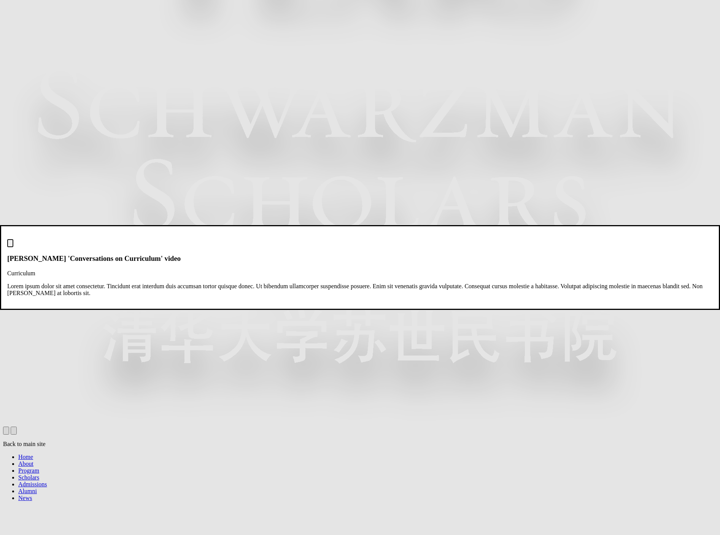
scroll to position [408, 0]
click at [10, 245] on img at bounding box center [10, 245] width 0 height 0
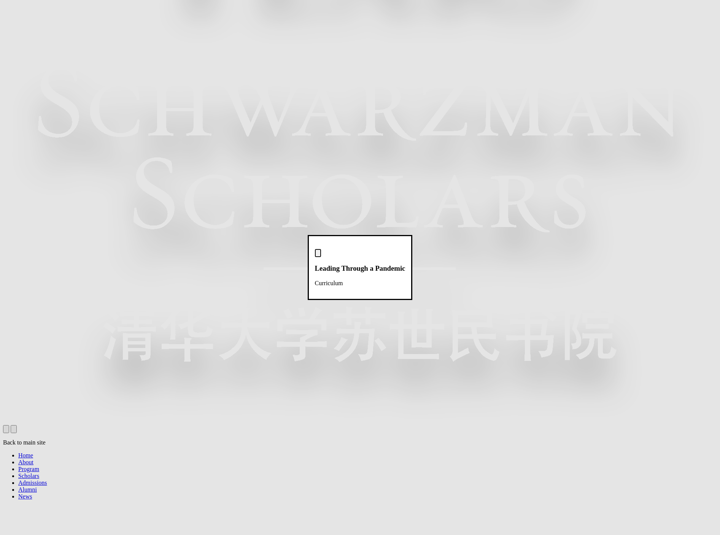
click at [318, 255] on img at bounding box center [318, 255] width 0 height 0
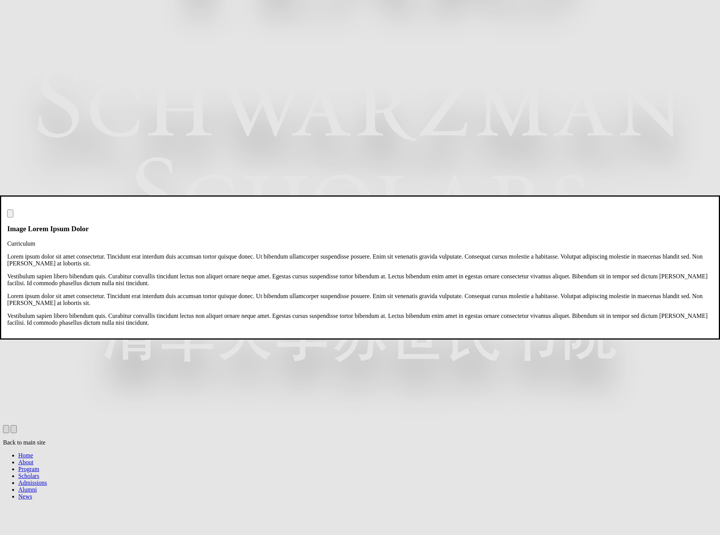
click at [10, 215] on img at bounding box center [10, 215] width 0 height 0
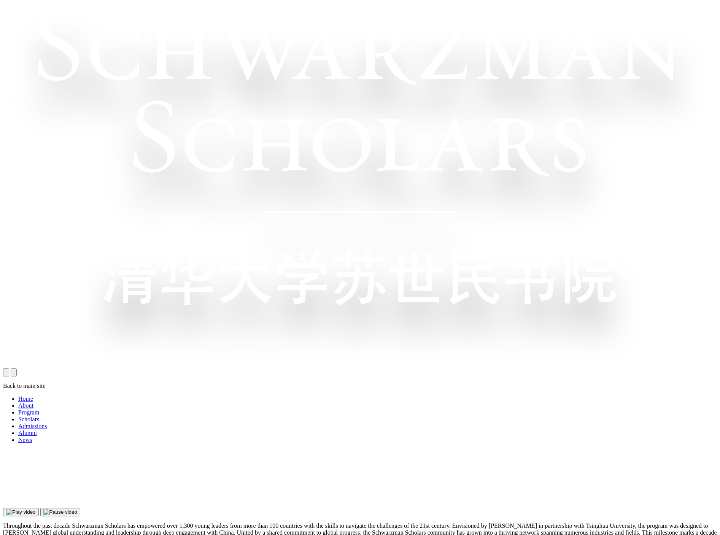
scroll to position [467, 0]
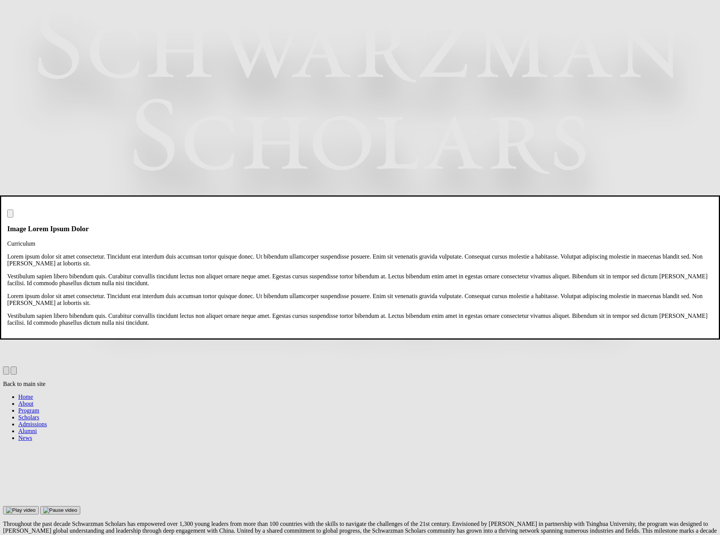
click at [10, 215] on img at bounding box center [10, 215] width 0 height 0
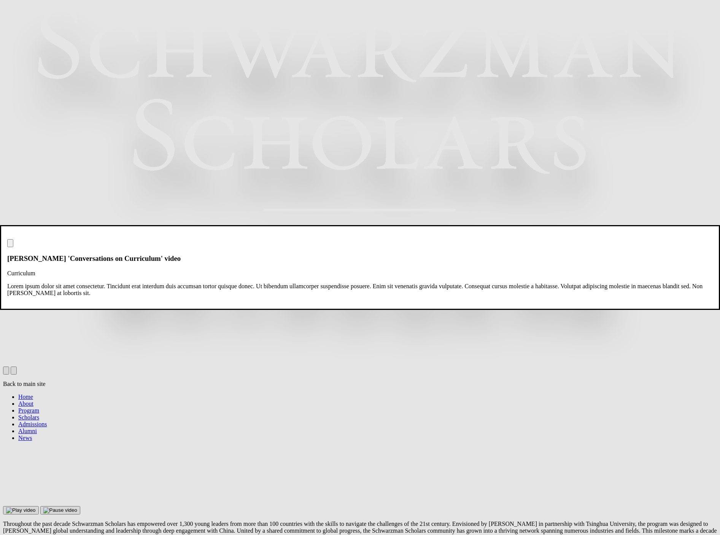
click at [10, 245] on img at bounding box center [10, 245] width 0 height 0
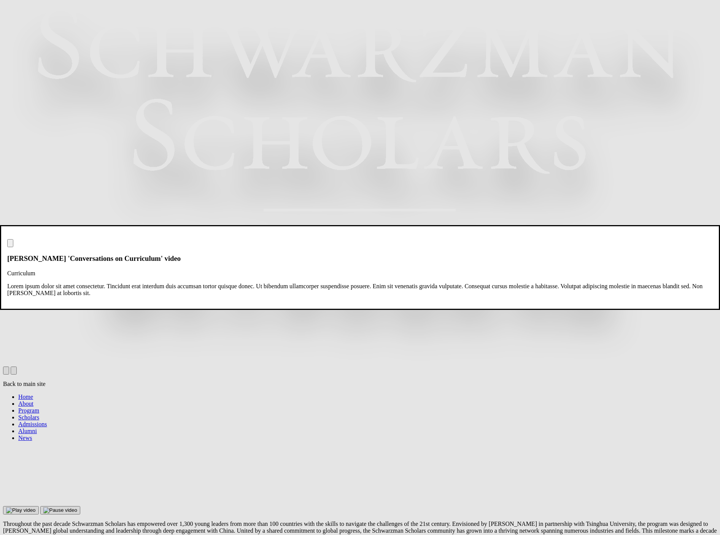
click at [10, 245] on img at bounding box center [10, 245] width 0 height 0
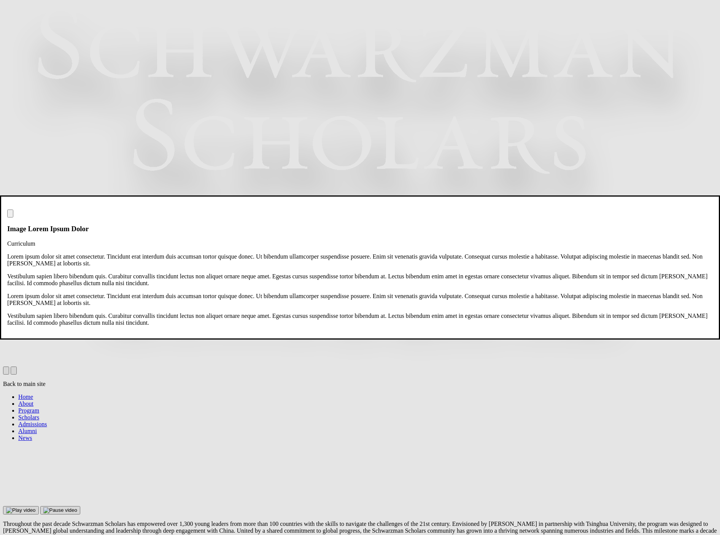
click at [10, 215] on img at bounding box center [10, 215] width 0 height 0
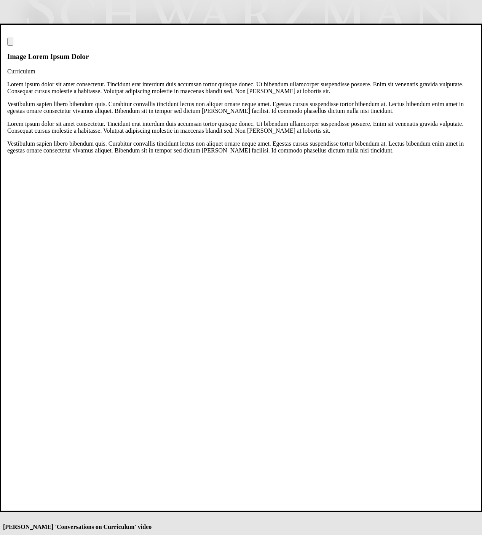
scroll to position [0, 0]
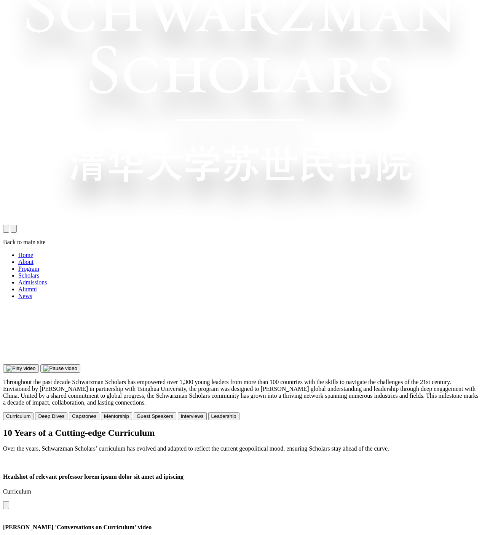
scroll to position [332, 0]
click at [9, 501] on button at bounding box center [6, 505] width 6 height 8
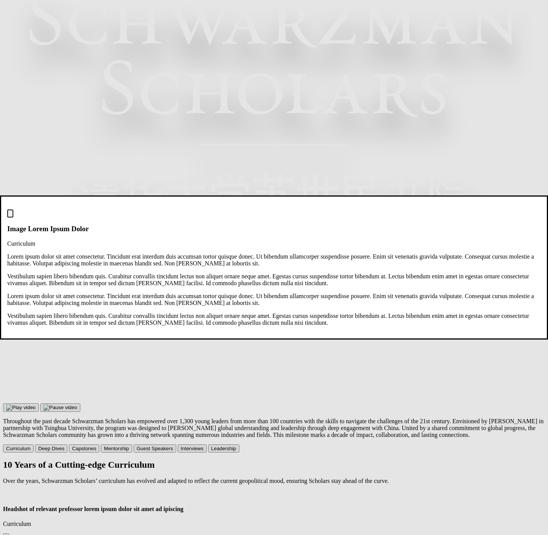
scroll to position [0, 0]
click at [10, 215] on img at bounding box center [10, 215] width 0 height 0
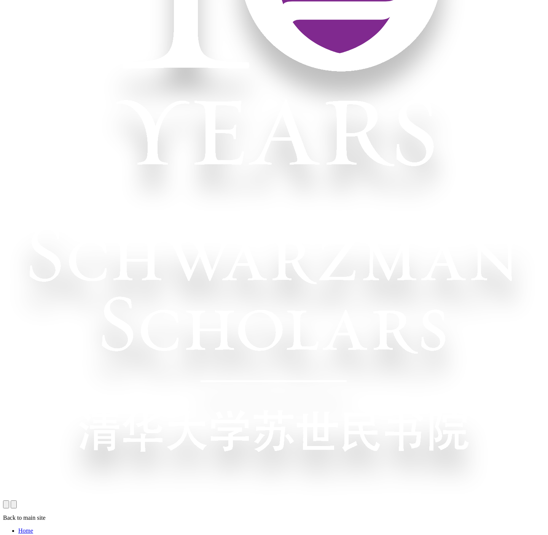
scroll to position [398, 0]
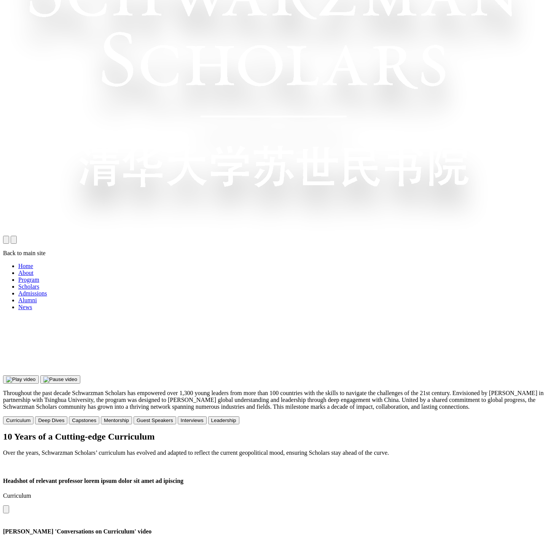
click at [9, 506] on button at bounding box center [6, 510] width 6 height 8
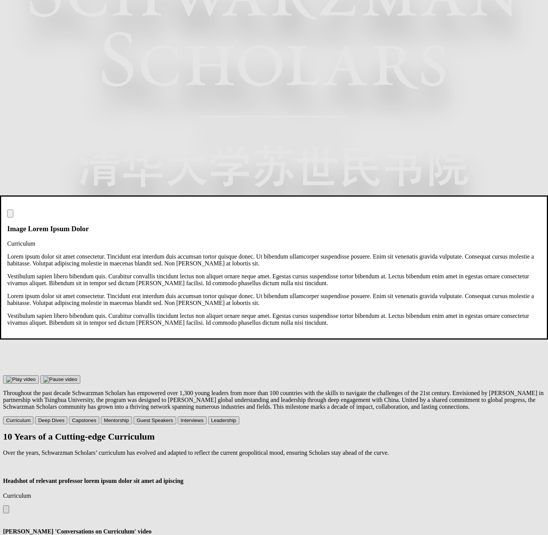
scroll to position [0, 0]
click at [10, 215] on img at bounding box center [10, 215] width 0 height 0
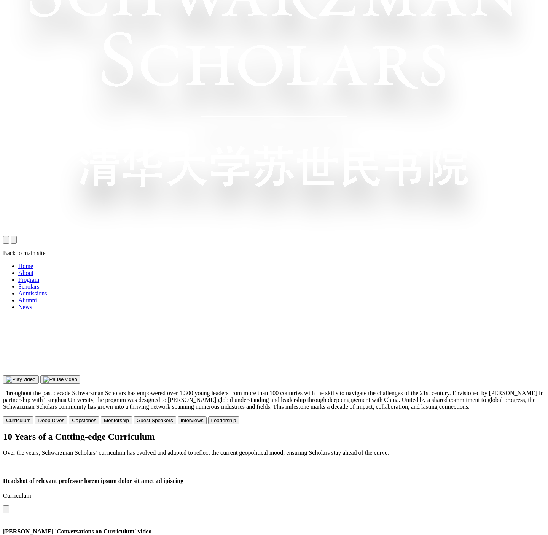
click at [9, 506] on button at bounding box center [6, 510] width 6 height 8
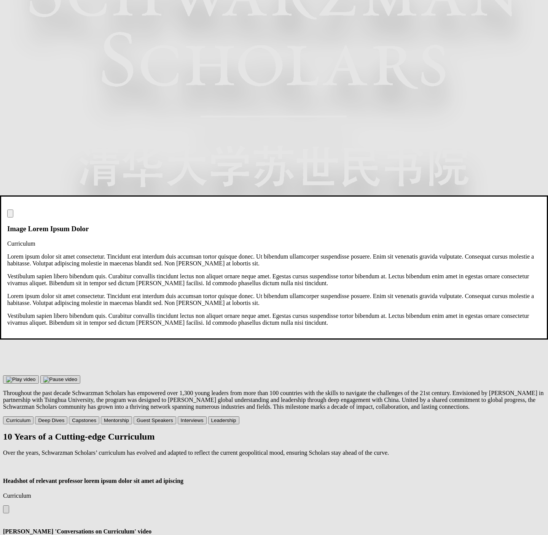
click at [10, 215] on img at bounding box center [10, 215] width 0 height 0
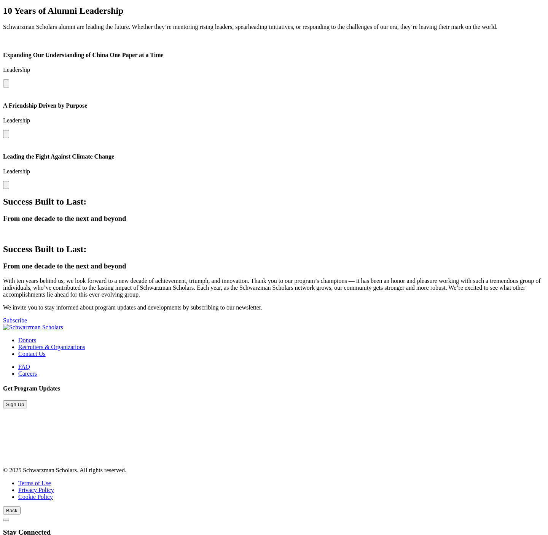
scroll to position [2334, 0]
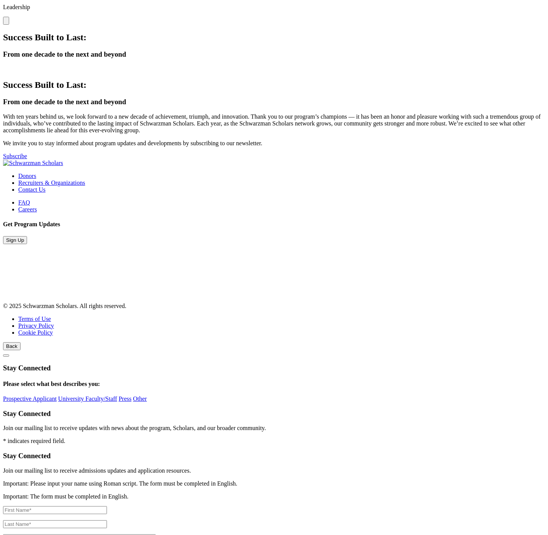
click at [390, 160] on section "Success Built to Last: From one decade to the next and beyond Success Built to …" at bounding box center [274, 95] width 542 height 127
click at [387, 160] on div "Success Built to Last: From one decade to the next and beyond With ten years be…" at bounding box center [274, 120] width 542 height 80
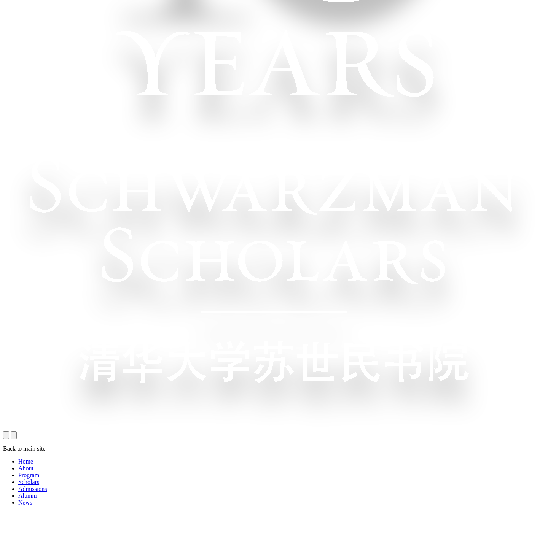
scroll to position [0, 0]
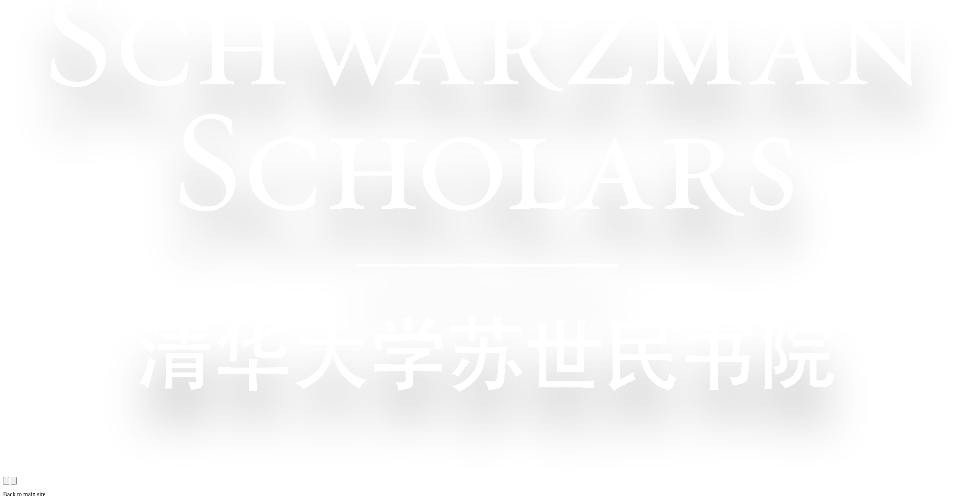
scroll to position [732, 0]
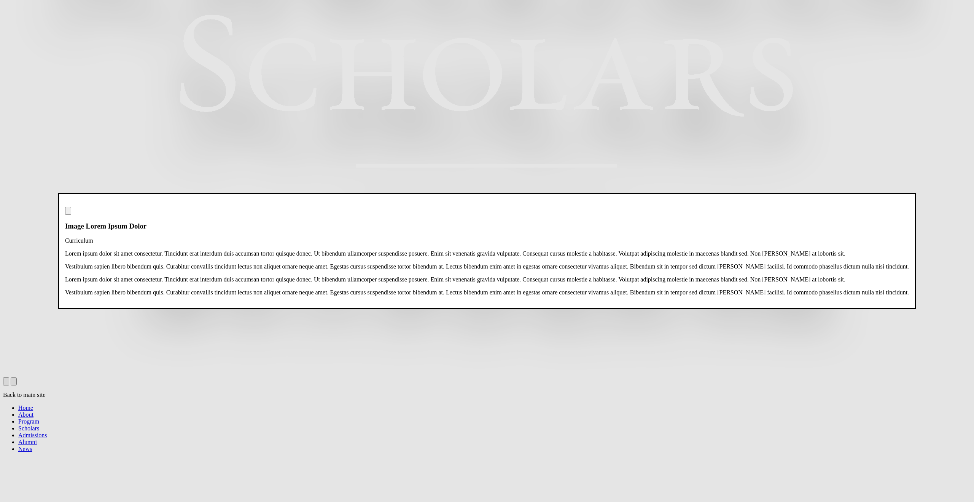
scroll to position [748, 0]
click at [68, 212] on img at bounding box center [68, 212] width 0 height 0
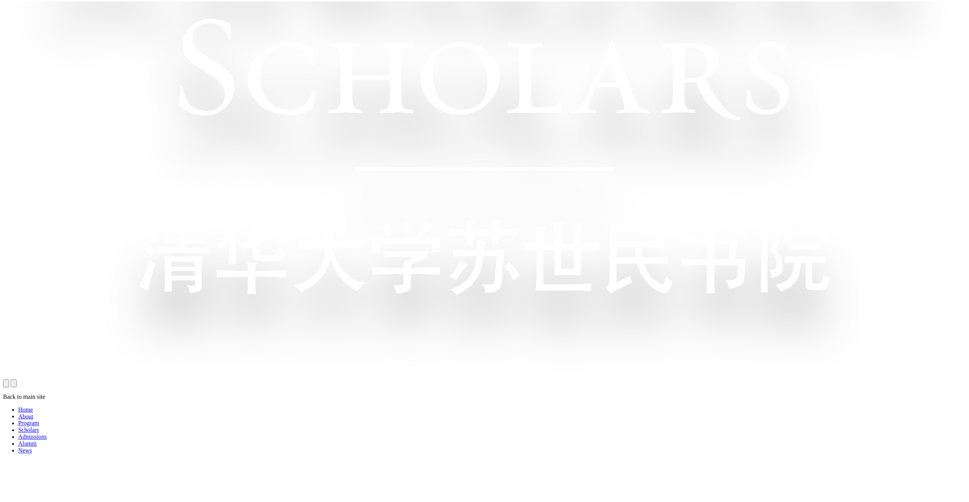
scroll to position [745, 0]
